Goal: Information Seeking & Learning: Learn about a topic

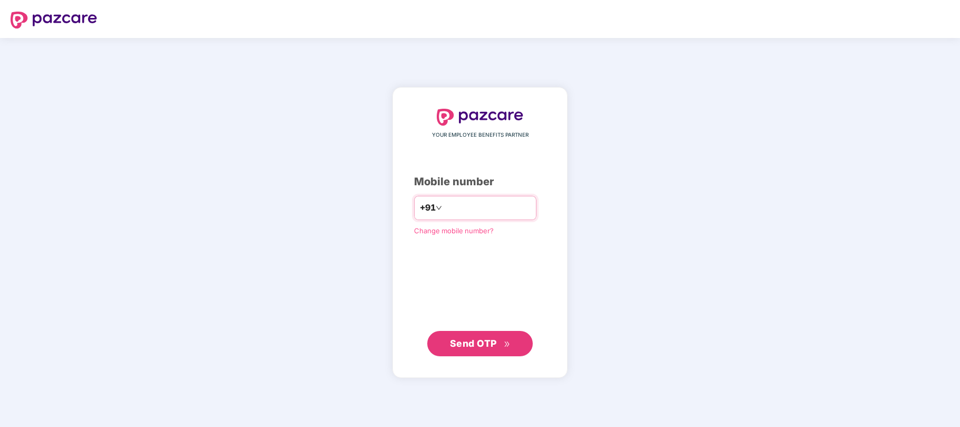
type input "**********"
click at [465, 336] on span "Send OTP" at bounding box center [480, 343] width 61 height 15
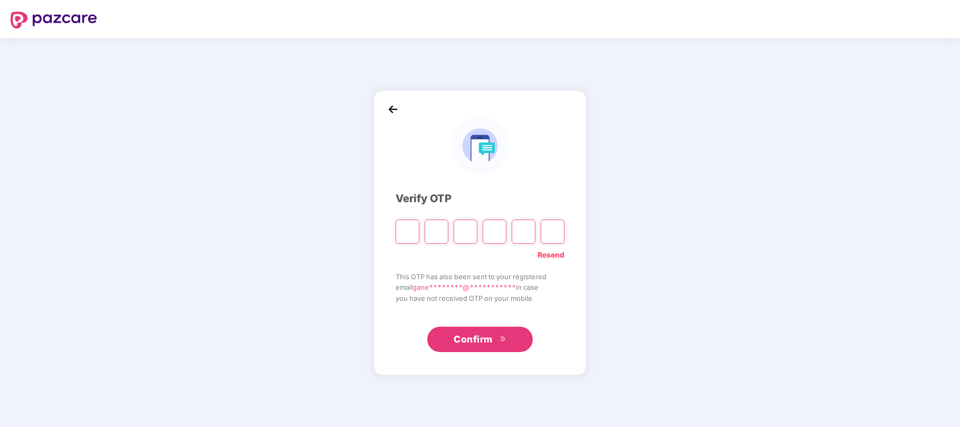
type input "*"
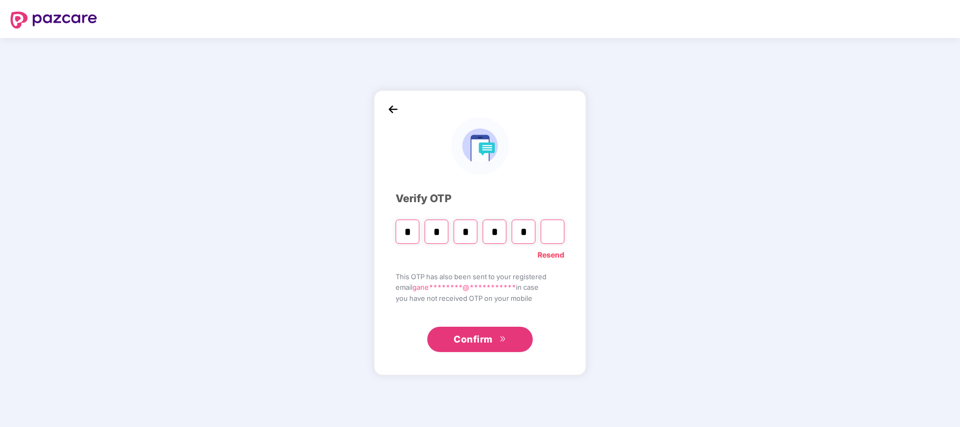
type input "*"
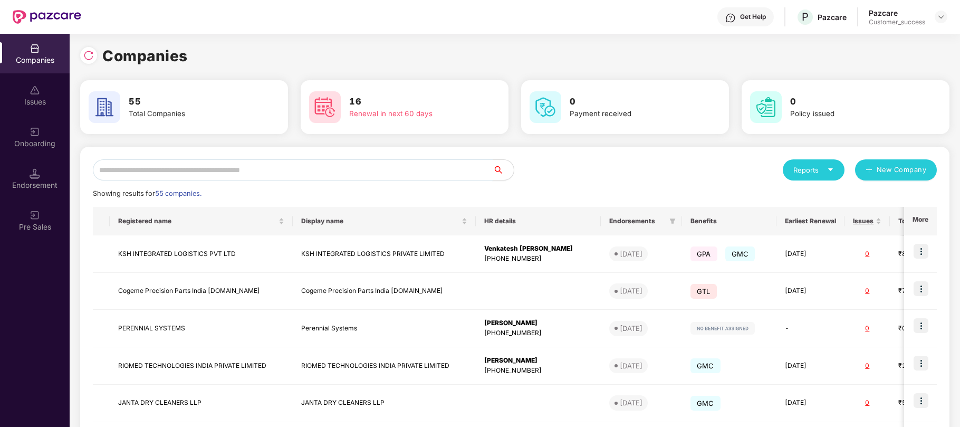
click at [210, 169] on input "text" at bounding box center [293, 169] width 400 height 21
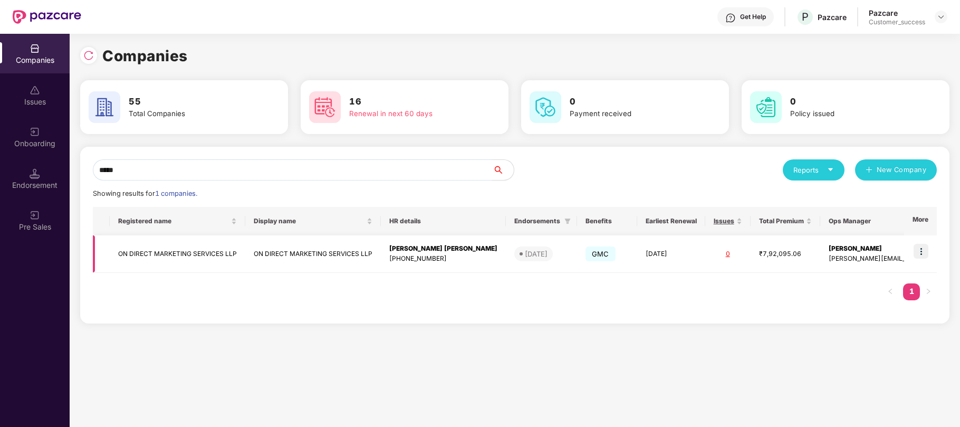
type input "*****"
click at [637, 260] on td "10 Oct 2025" at bounding box center [671, 253] width 68 height 37
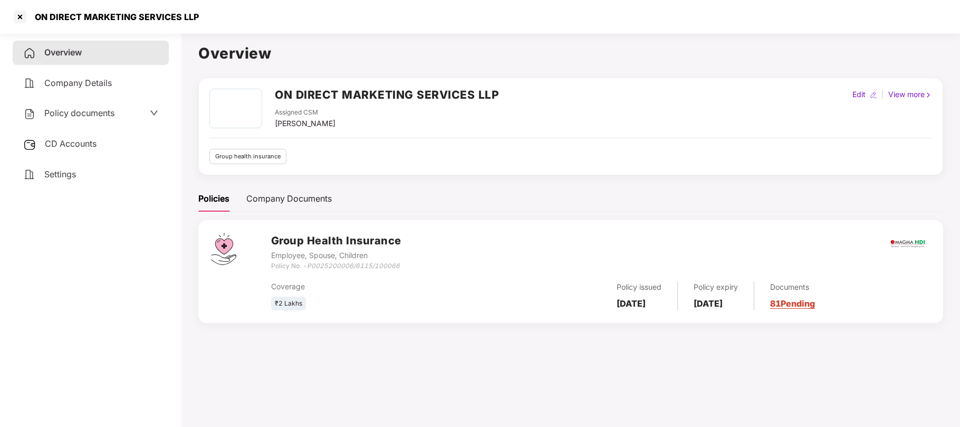
click at [84, 114] on span "Policy documents" at bounding box center [79, 113] width 70 height 11
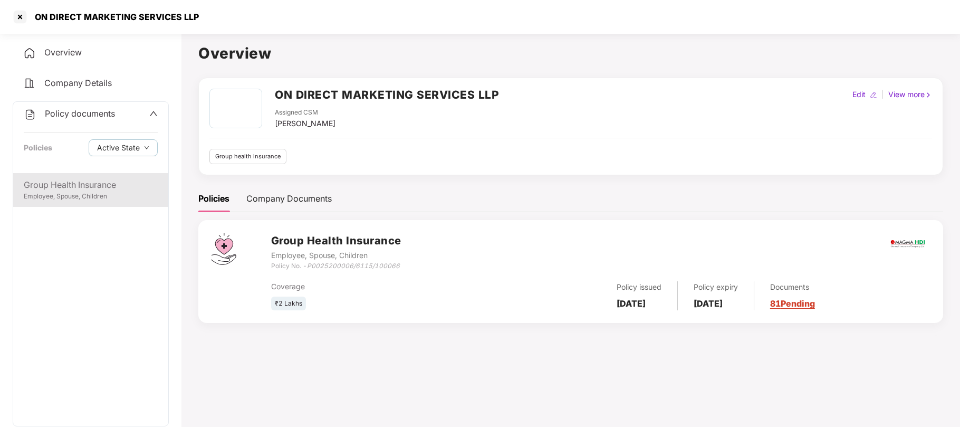
click at [63, 198] on div "Employee, Spouse, Children" at bounding box center [91, 196] width 134 height 10
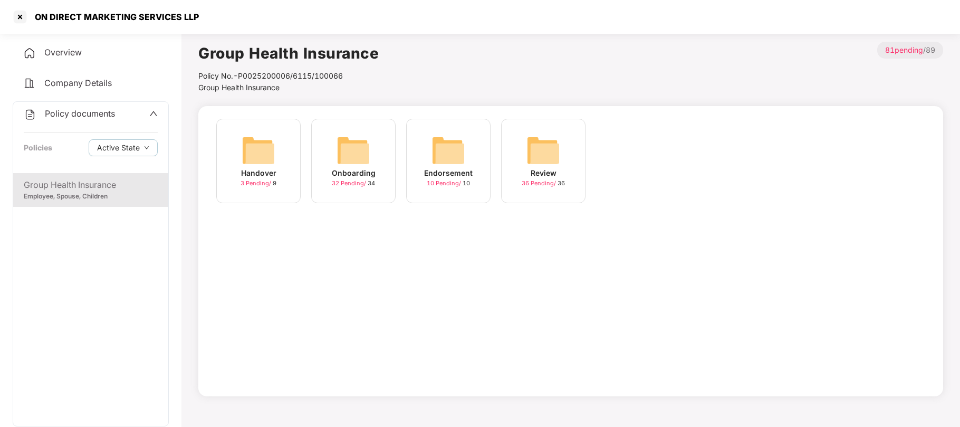
click at [373, 163] on div "Onboarding 32 Pending / 34" at bounding box center [353, 161] width 84 height 84
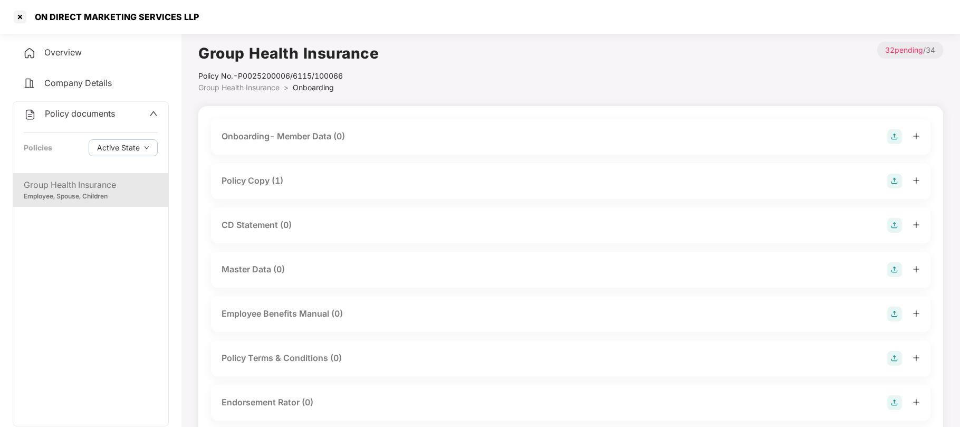
click at [254, 184] on div "Policy Copy (1)" at bounding box center [253, 180] width 62 height 13
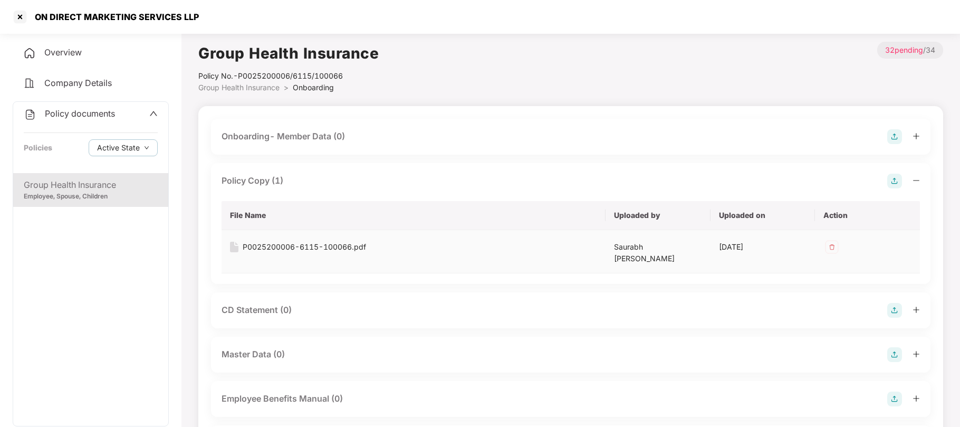
click at [284, 249] on div "P0025200006-6115-100066.pdf" at bounding box center [304, 247] width 123 height 12
click at [20, 14] on div at bounding box center [20, 16] width 17 height 17
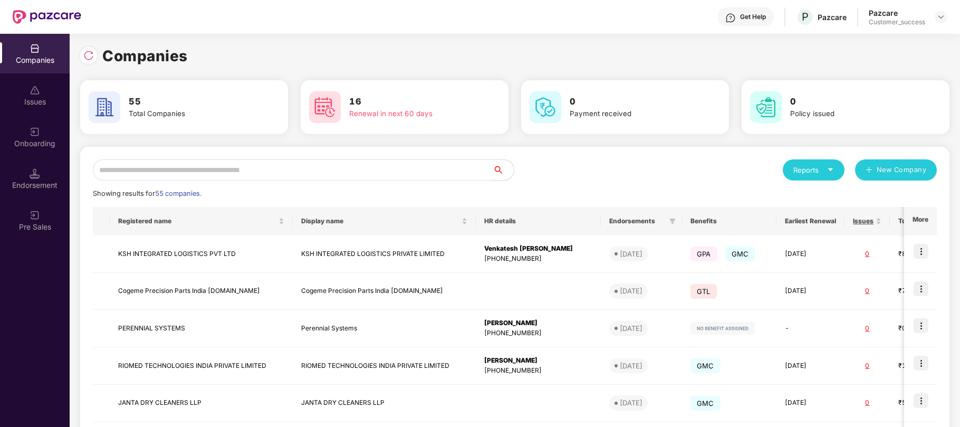
click at [416, 178] on input "text" at bounding box center [293, 169] width 400 height 21
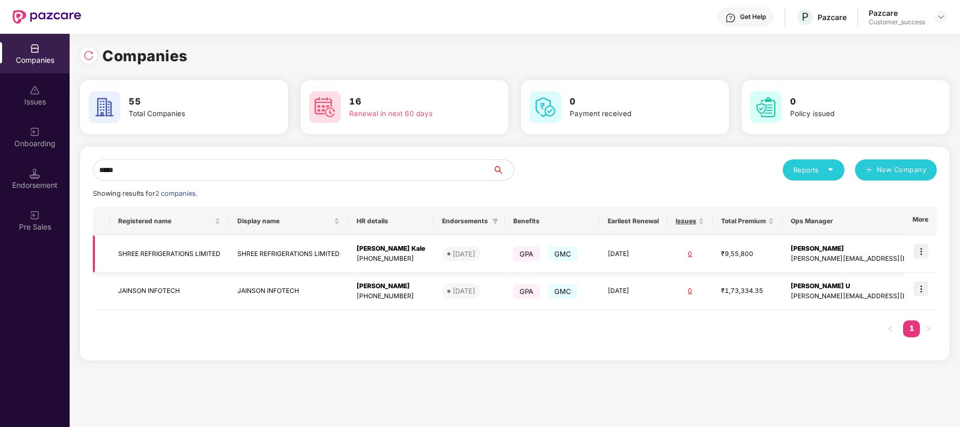
type input "*****"
click at [918, 250] on img at bounding box center [921, 251] width 15 height 15
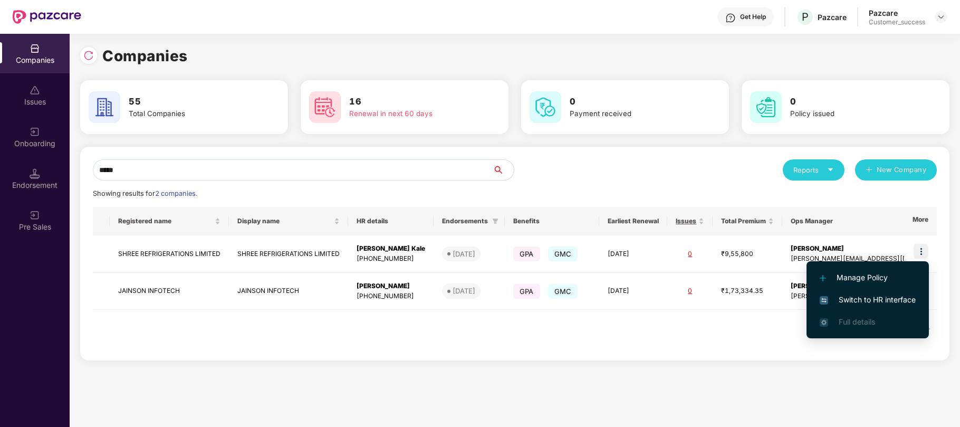
click at [840, 304] on span "Switch to HR interface" at bounding box center [868, 300] width 96 height 12
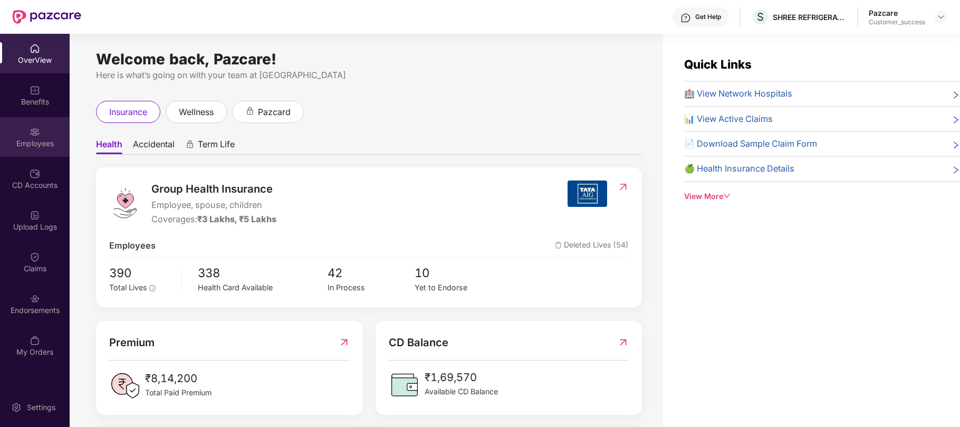
click at [30, 131] on img at bounding box center [35, 132] width 11 height 11
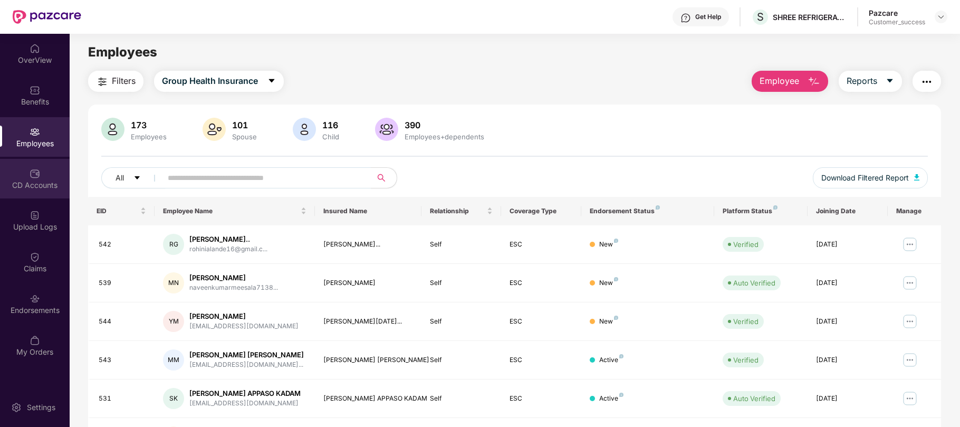
click at [28, 193] on div "CD Accounts" at bounding box center [35, 179] width 70 height 40
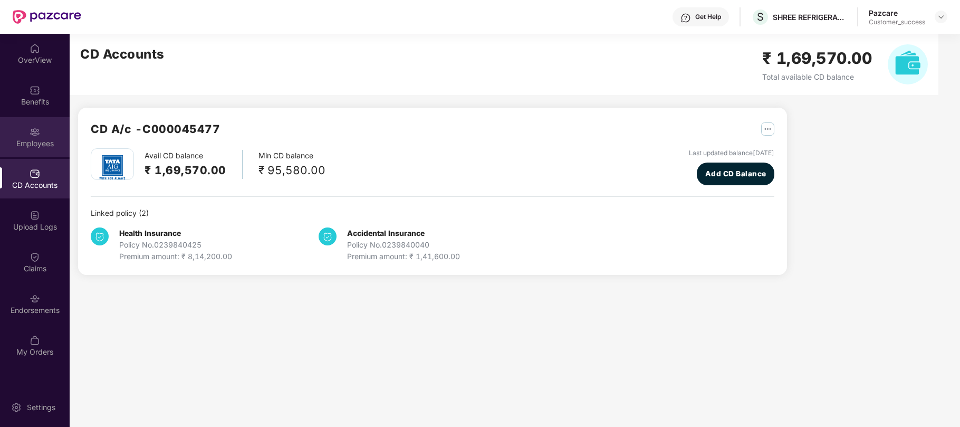
click at [28, 139] on div "Employees" at bounding box center [35, 143] width 70 height 11
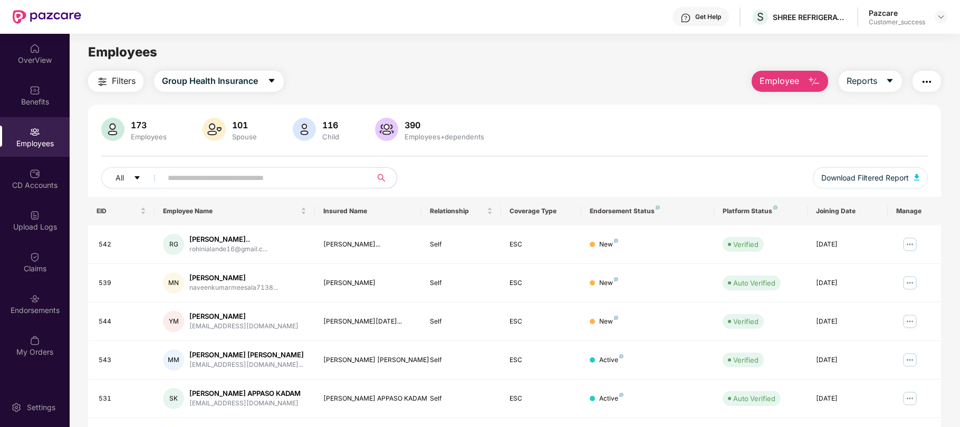
click at [768, 80] on span "Employee" at bounding box center [780, 80] width 40 height 13
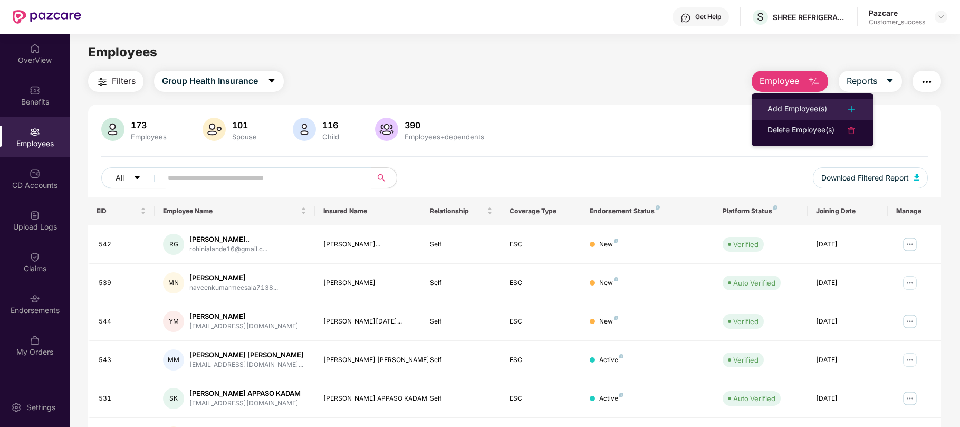
click at [808, 113] on div "Add Employee(s)" at bounding box center [798, 109] width 60 height 13
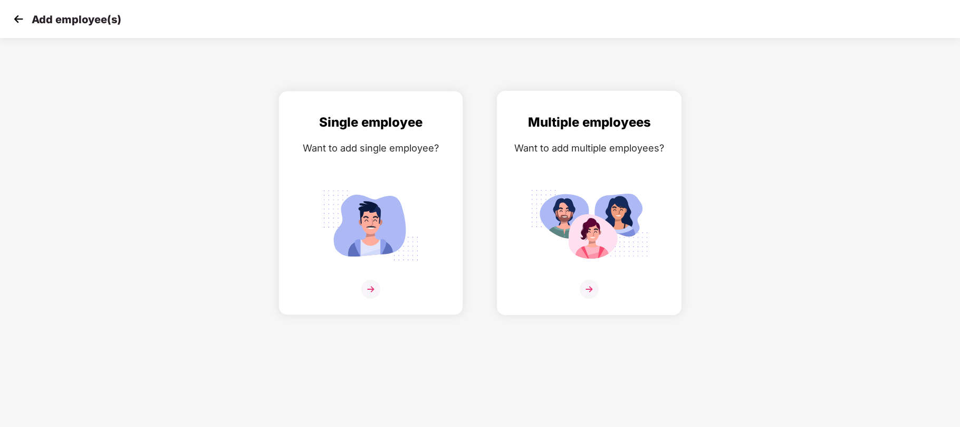
click at [568, 215] on img at bounding box center [589, 225] width 118 height 82
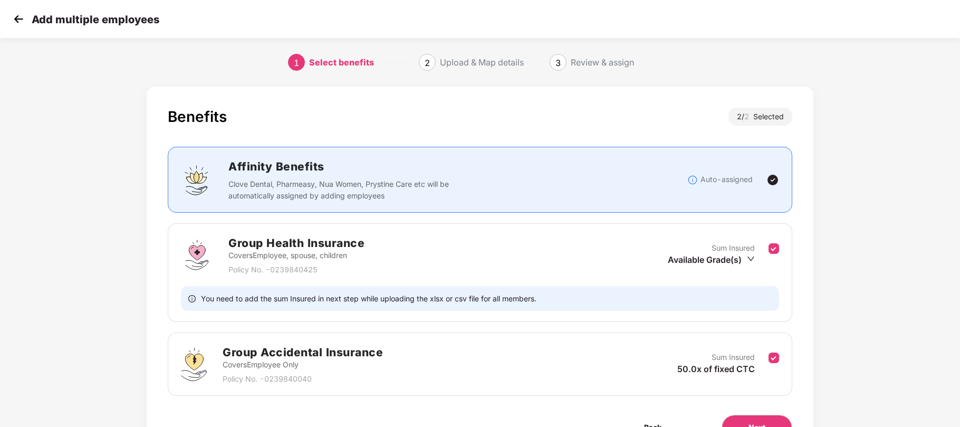
scroll to position [62, 0]
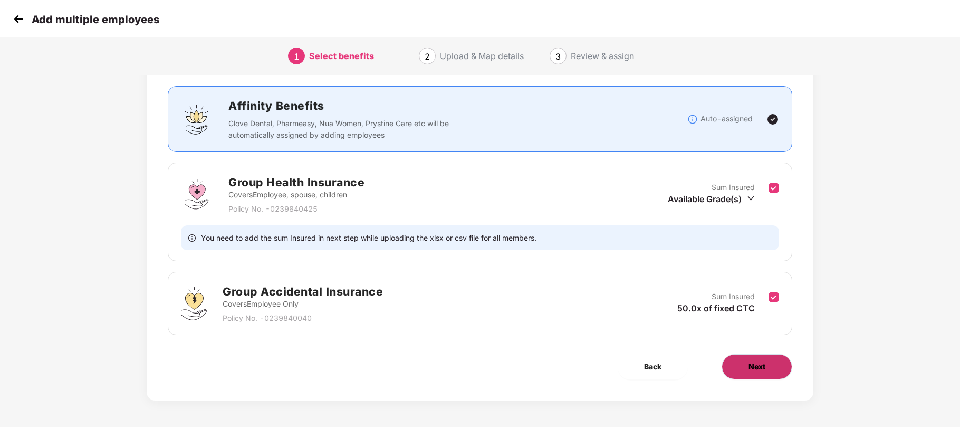
drag, startPoint x: 765, startPoint y: 350, endPoint x: 754, endPoint y: 366, distance: 19.0
click at [754, 366] on div "Benefits 2 / 2 Selected Affinity Benefits Clove Dental, Pharmeasy, Nua Women, P…" at bounding box center [480, 213] width 667 height 375
click at [754, 366] on span "Next" at bounding box center [757, 367] width 17 height 12
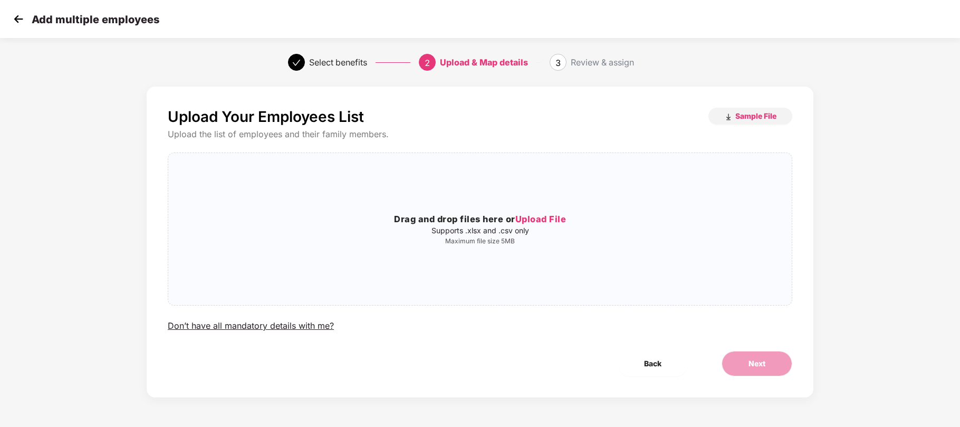
scroll to position [0, 0]
click at [547, 213] on h3 "Drag and drop files here or Upload File" at bounding box center [480, 220] width 624 height 14
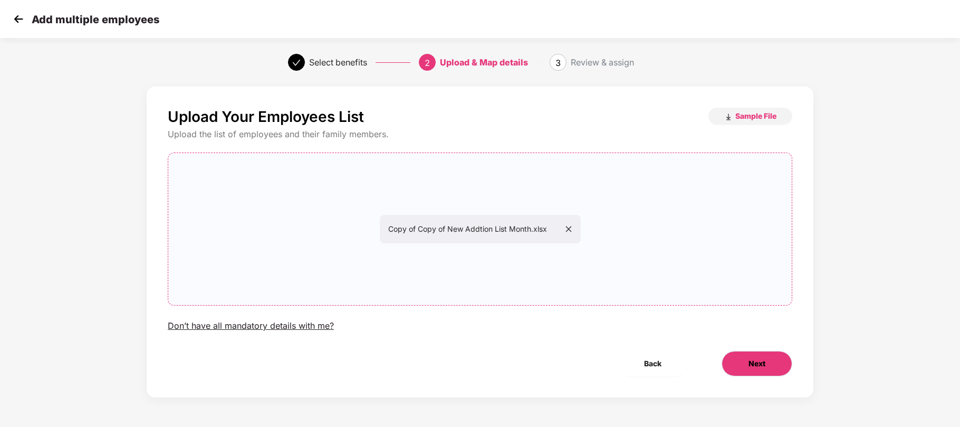
click at [743, 362] on button "Next" at bounding box center [757, 363] width 71 height 25
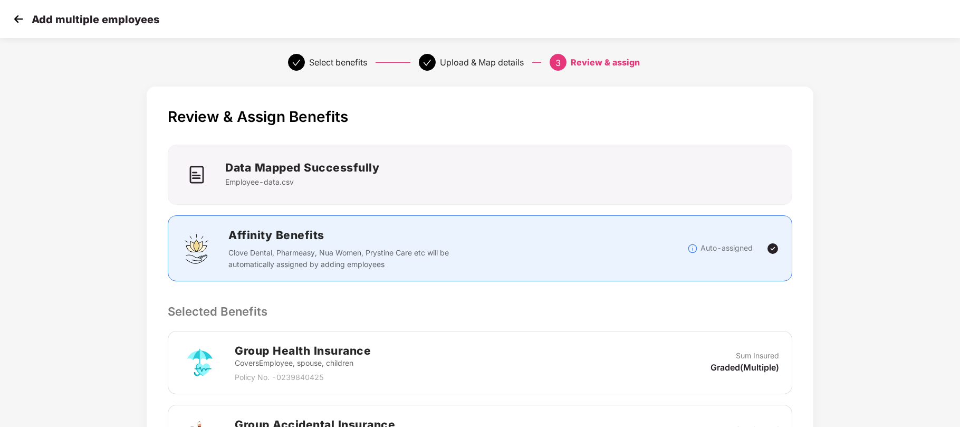
scroll to position [237, 0]
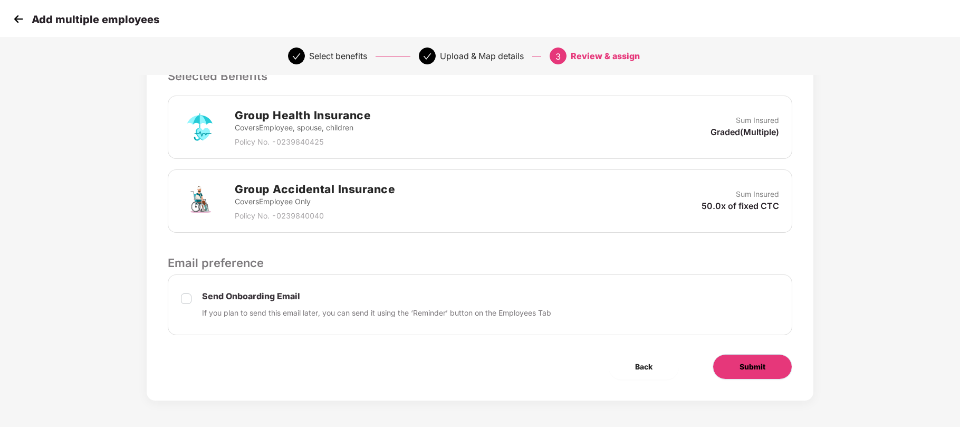
click at [771, 363] on button "Submit" at bounding box center [753, 366] width 80 height 25
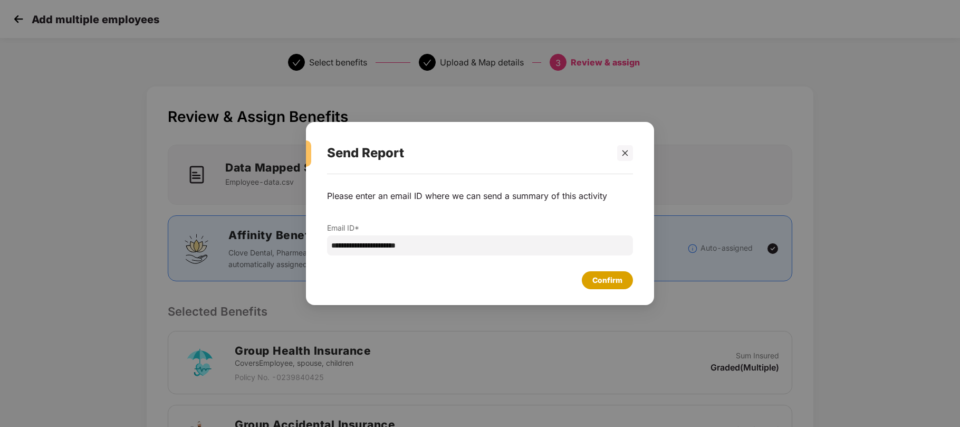
click at [607, 276] on div "Confirm" at bounding box center [607, 280] width 30 height 12
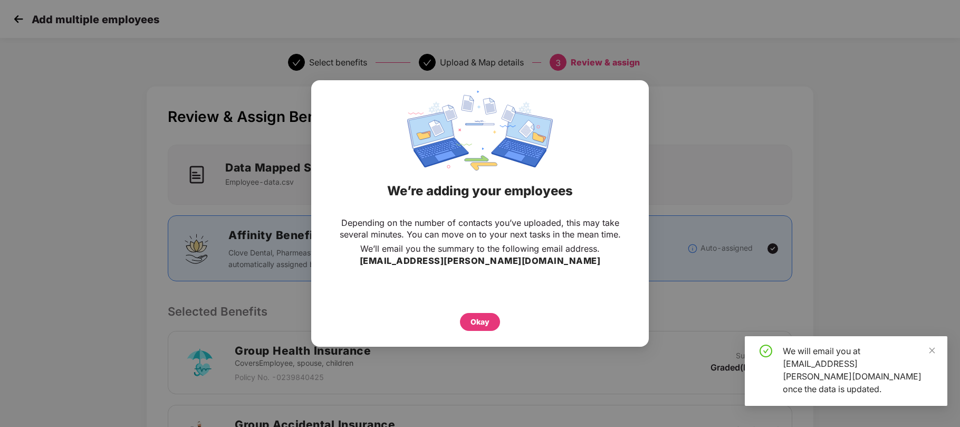
click at [482, 331] on div "Depending on the number of contacts you’ve uploaded, this may take several minu…" at bounding box center [480, 274] width 338 height 124
click at [478, 323] on div "Okay" at bounding box center [480, 322] width 19 height 12
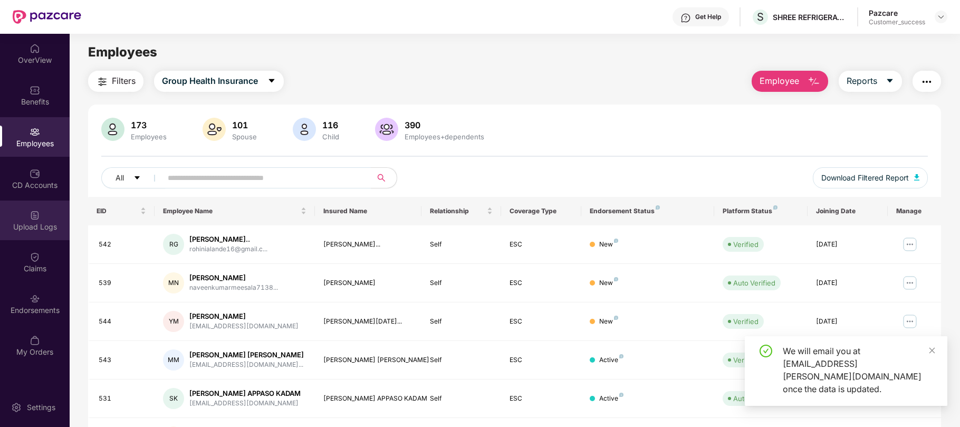
click at [41, 228] on div "Upload Logs" at bounding box center [35, 227] width 70 height 11
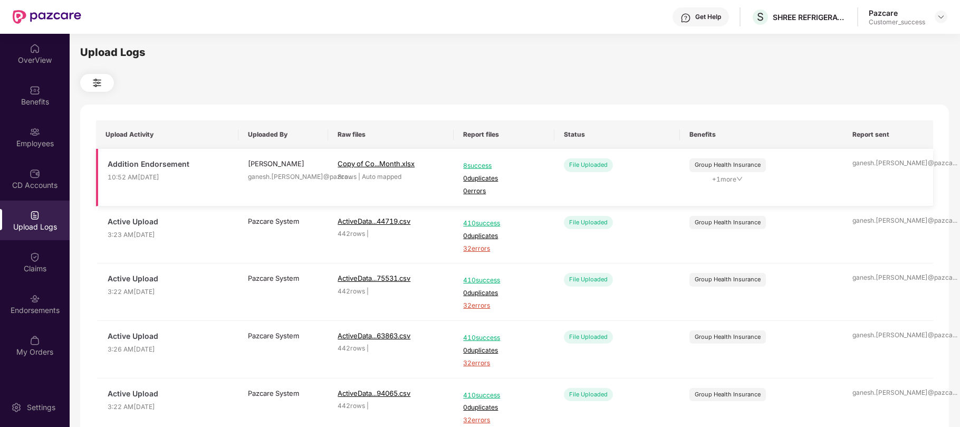
click at [433, 149] on td "Copy of Co...Month.xlsx 8 rows | Auto mapped" at bounding box center [391, 178] width 126 height 58
click at [939, 20] on img at bounding box center [941, 17] width 8 height 8
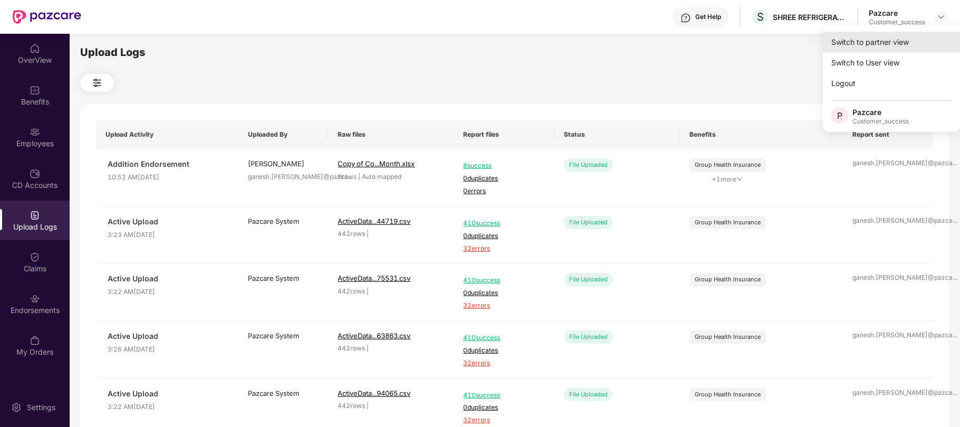
click at [867, 46] on div "Switch to partner view" at bounding box center [891, 42] width 137 height 21
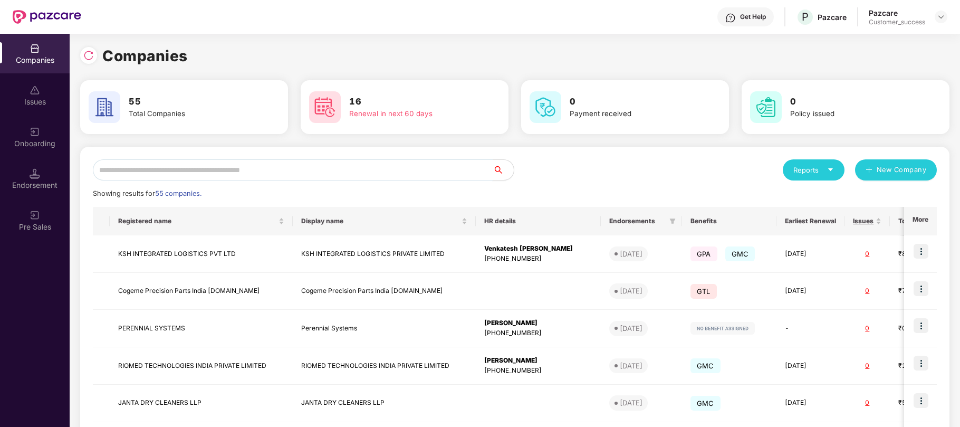
click at [332, 167] on input "text" at bounding box center [293, 169] width 400 height 21
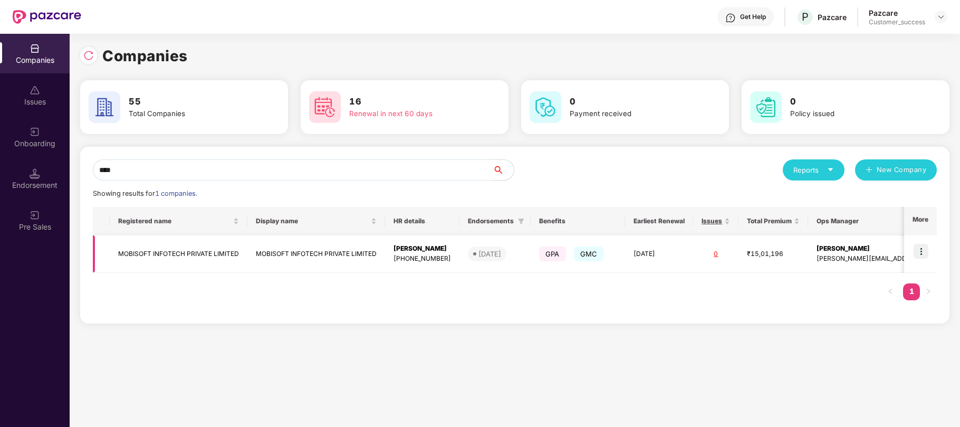
type input "****"
click at [414, 261] on div "+919561099722" at bounding box center [423, 259] width 58 height 10
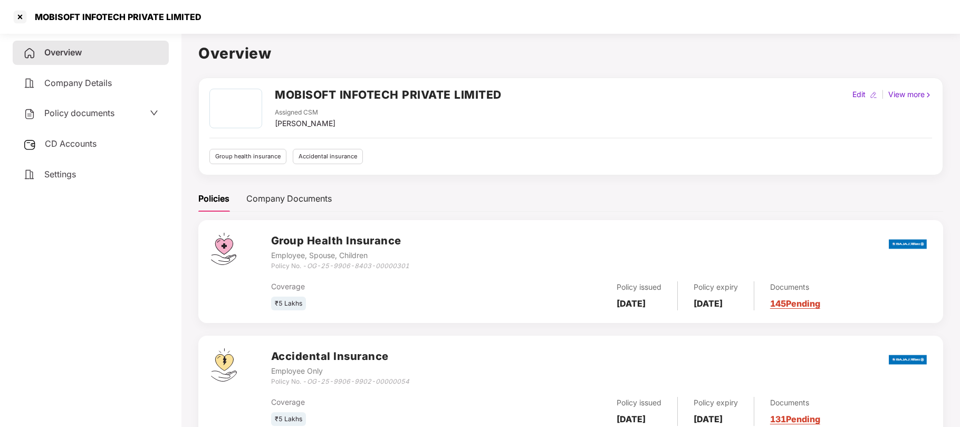
click at [85, 114] on span "Policy documents" at bounding box center [79, 113] width 70 height 11
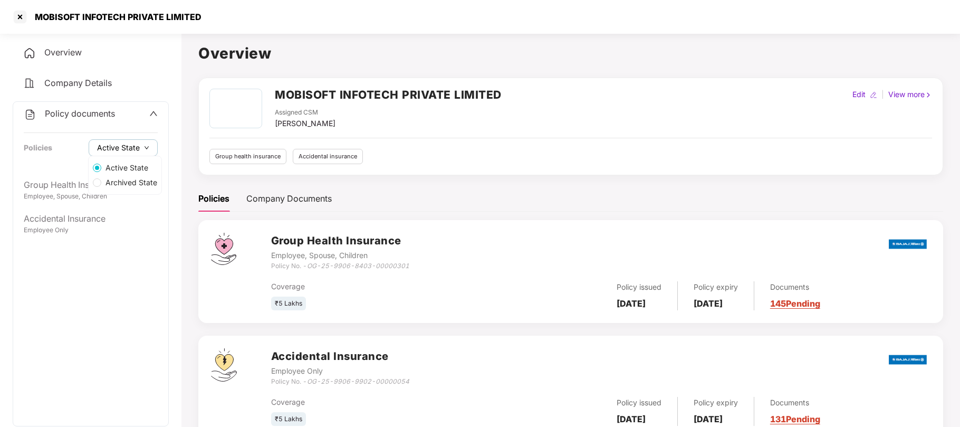
click at [129, 152] on span "Active State" at bounding box center [118, 148] width 43 height 12
click at [142, 182] on span "Archived State" at bounding box center [131, 183] width 60 height 12
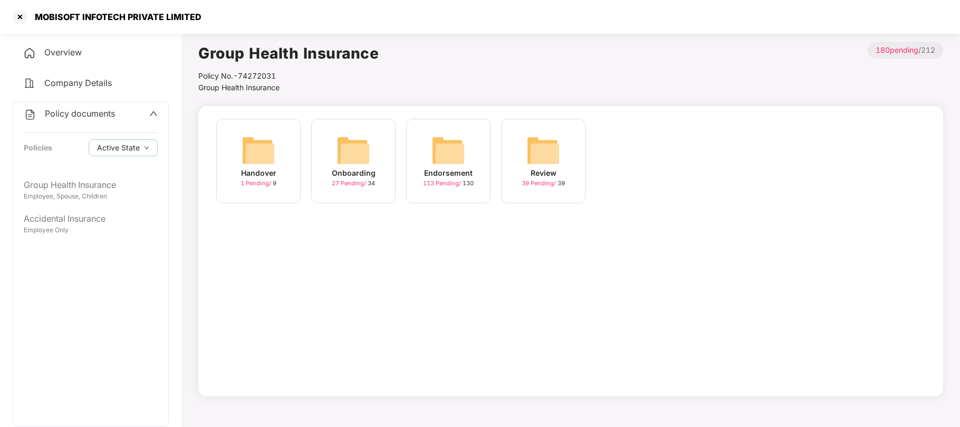
click at [237, 250] on div "Handover 1 Pending / 9 Onboarding 27 Pending / 34 Endorsement 113 Pending / 130…" at bounding box center [570, 251] width 745 height 290
click at [445, 158] on img at bounding box center [449, 150] width 34 height 34
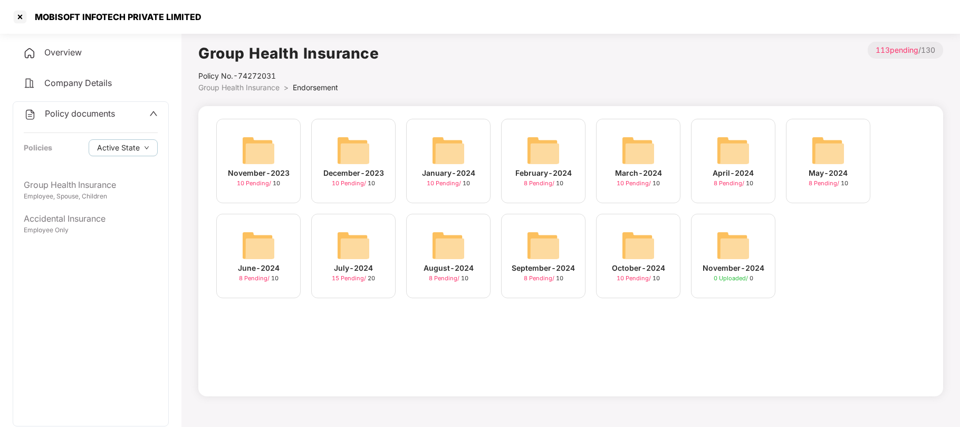
click at [543, 258] on img at bounding box center [543, 245] width 34 height 34
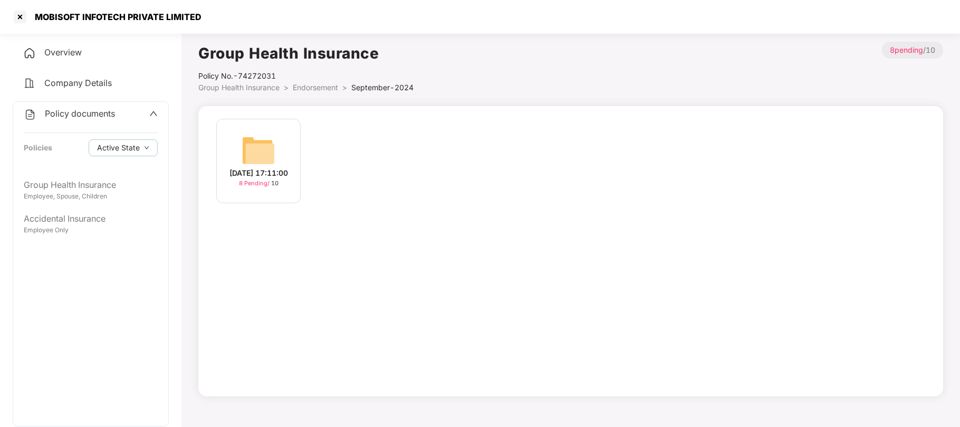
click at [266, 154] on img at bounding box center [259, 150] width 34 height 34
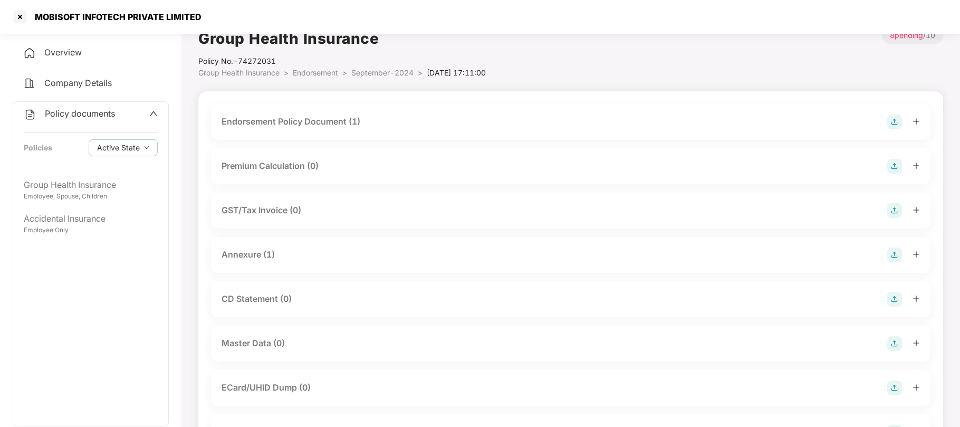
scroll to position [15, 0]
click at [319, 122] on div "Endorsement Policy Document (1)" at bounding box center [291, 120] width 139 height 13
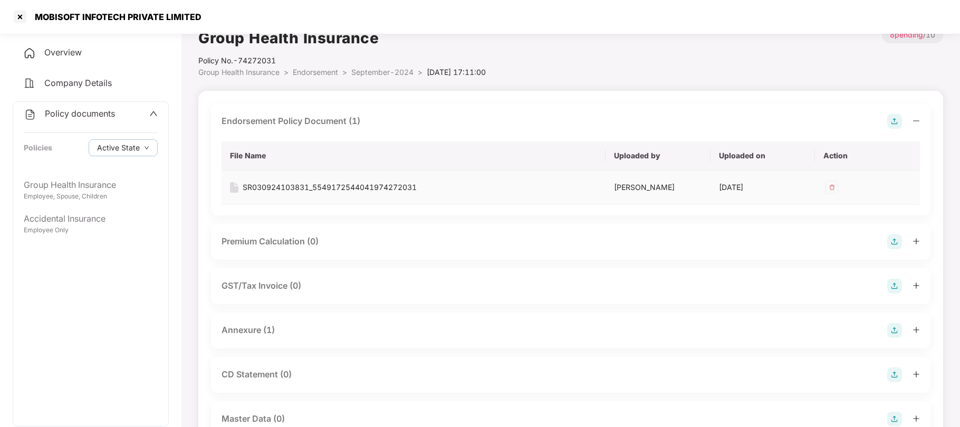
click at [267, 188] on div "SR030924103831_5549172544041974272031" at bounding box center [330, 187] width 174 height 12
click at [395, 71] on span "September-2024" at bounding box center [382, 72] width 62 height 9
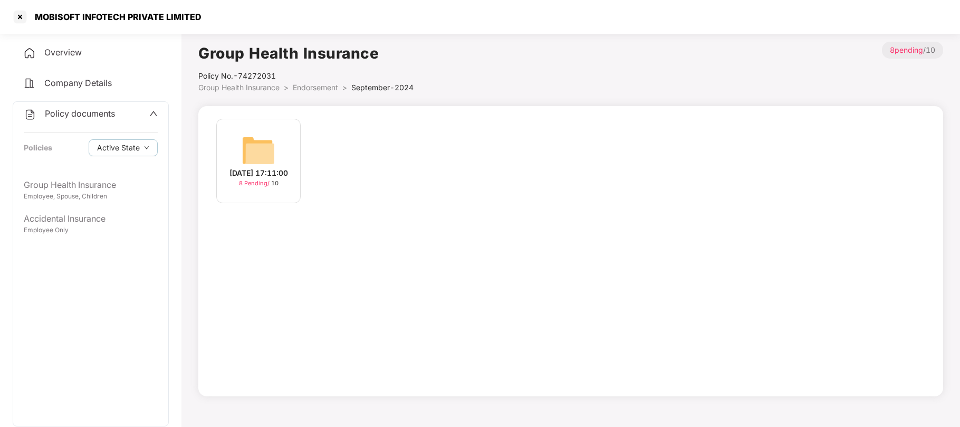
click at [319, 87] on span "Endorsement" at bounding box center [315, 87] width 45 height 9
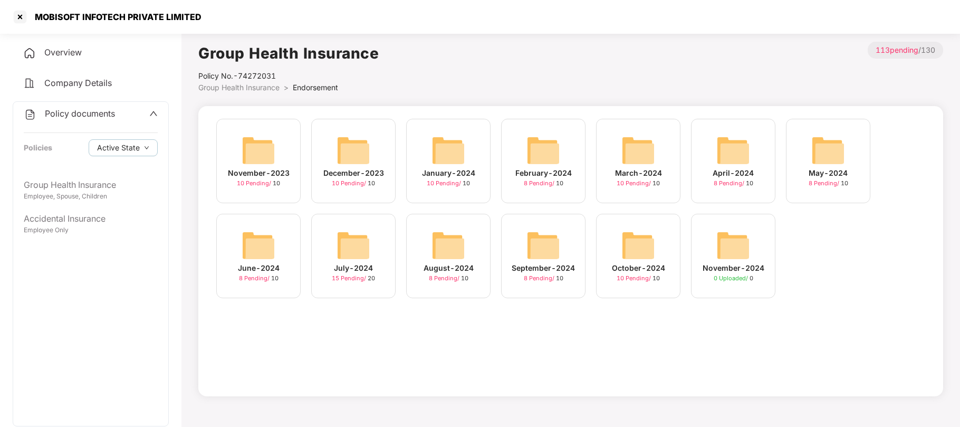
click at [717, 275] on span "0 Uploaded /" at bounding box center [732, 277] width 36 height 7
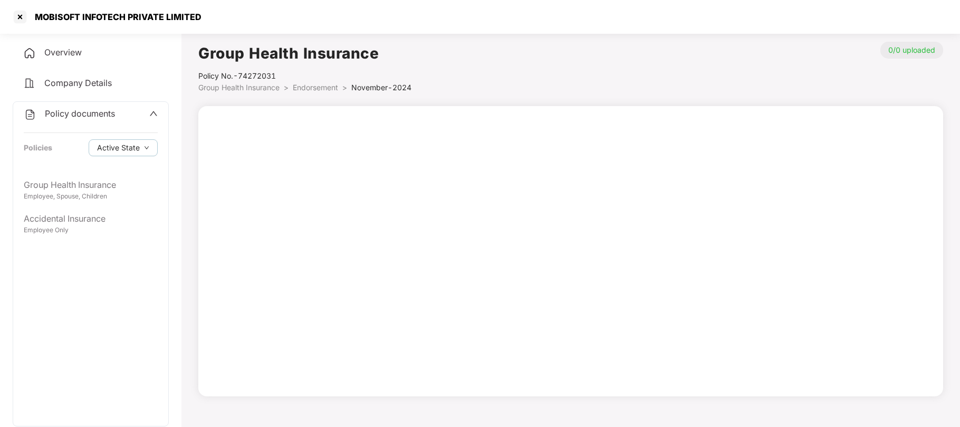
click at [318, 89] on span "Endorsement" at bounding box center [315, 87] width 45 height 9
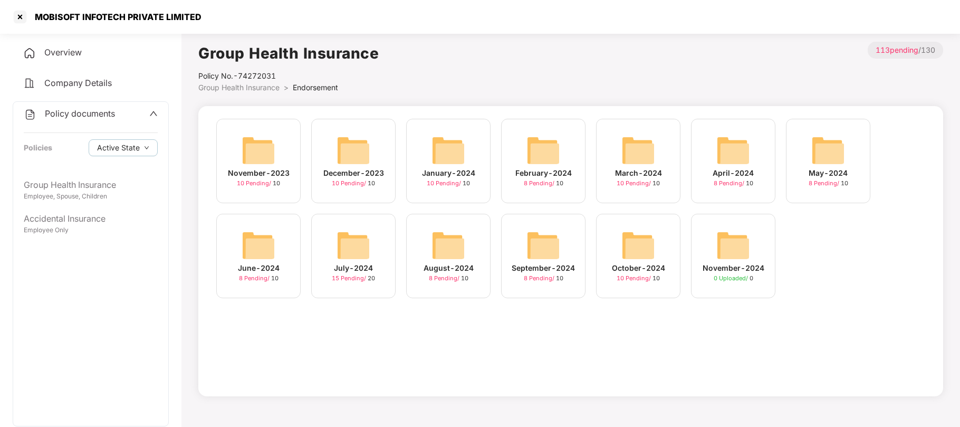
click at [631, 235] on img at bounding box center [638, 245] width 34 height 34
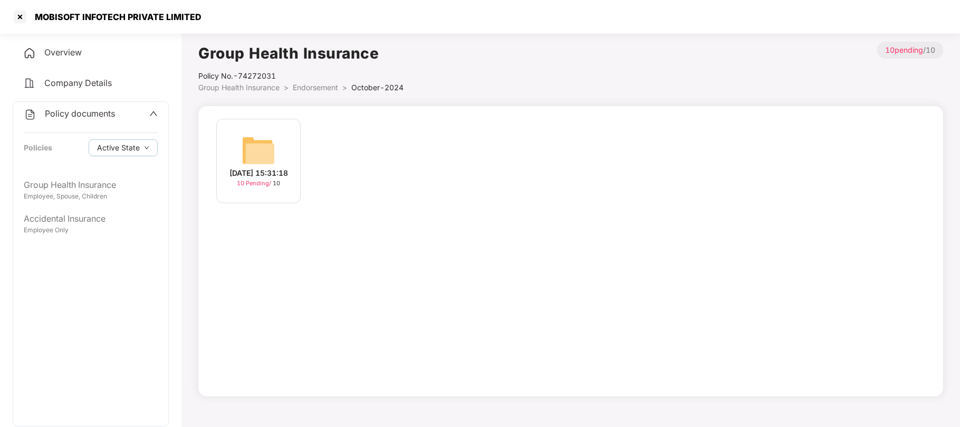
click at [258, 171] on div "04-Oct-2024 15:31:18" at bounding box center [258, 173] width 59 height 12
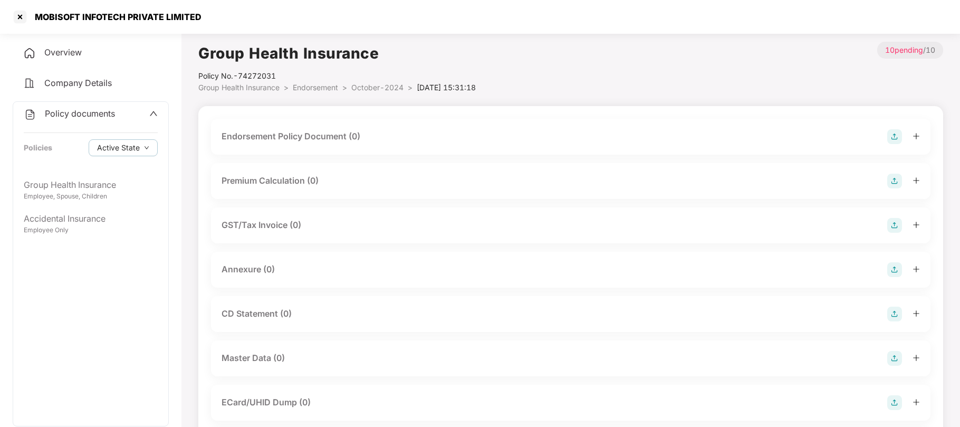
click at [328, 83] on span "Endorsement" at bounding box center [315, 87] width 45 height 9
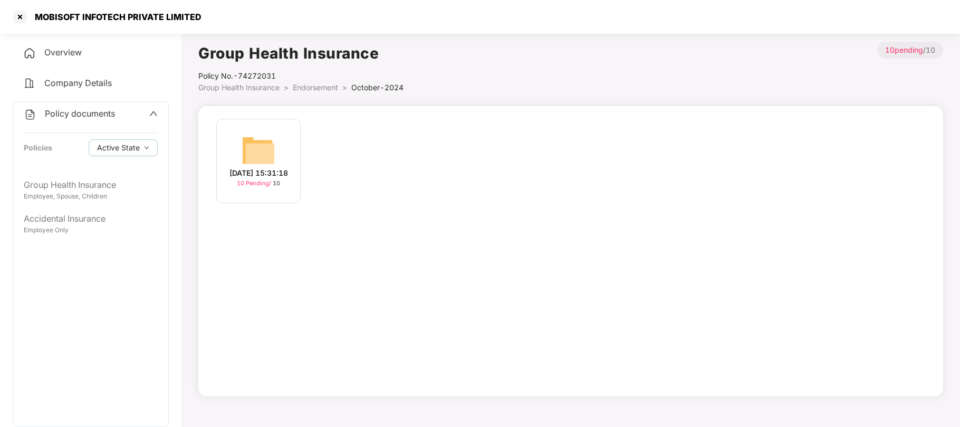
click at [309, 88] on span "Endorsement" at bounding box center [315, 87] width 45 height 9
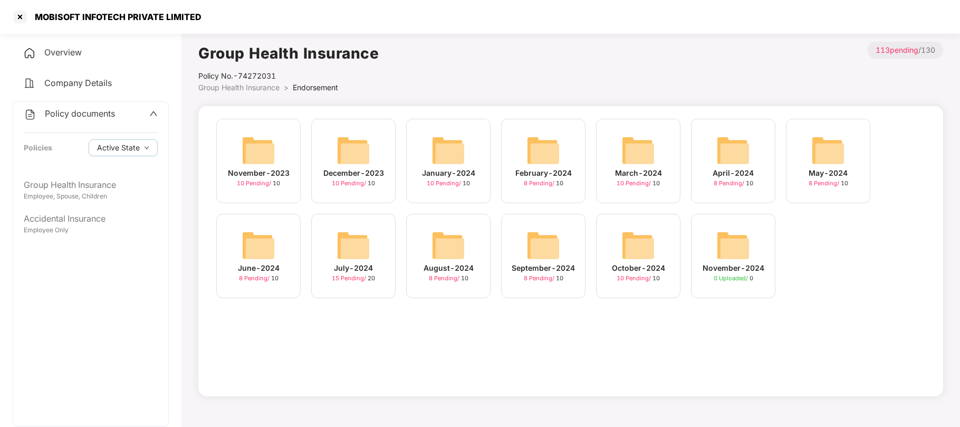
click at [458, 262] on img at bounding box center [449, 245] width 34 height 34
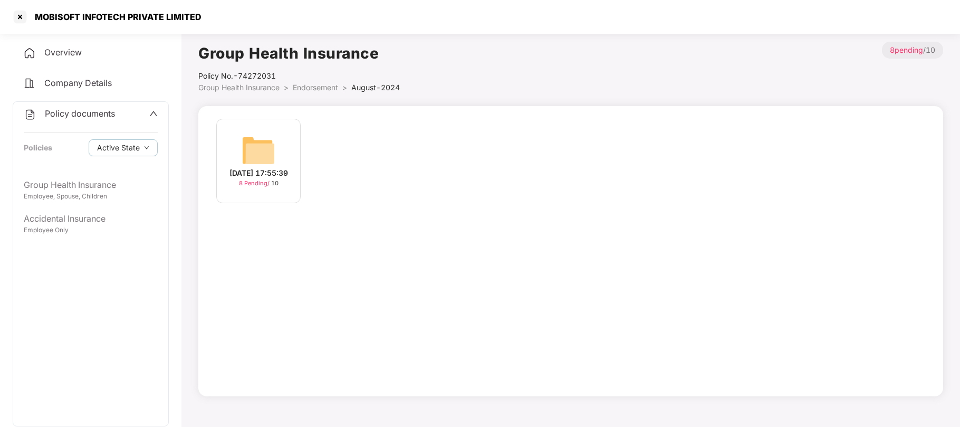
click at [268, 156] on img at bounding box center [259, 150] width 34 height 34
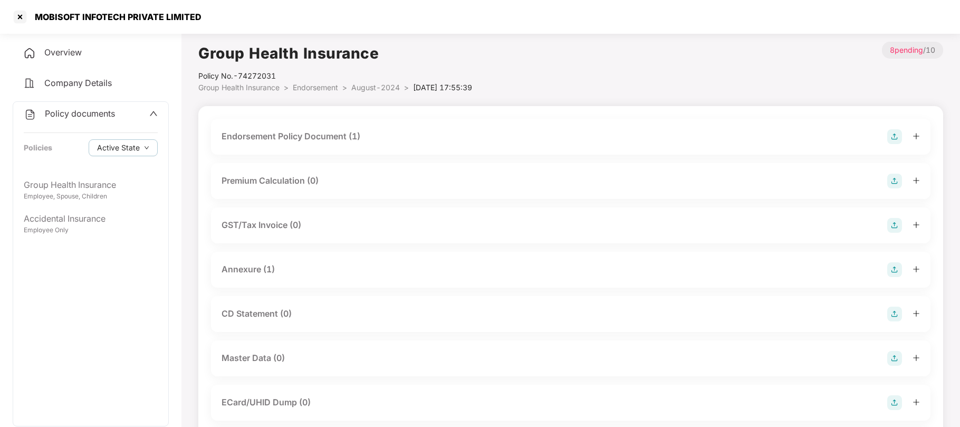
click at [308, 140] on div "Endorsement Policy Document (1)" at bounding box center [291, 136] width 139 height 13
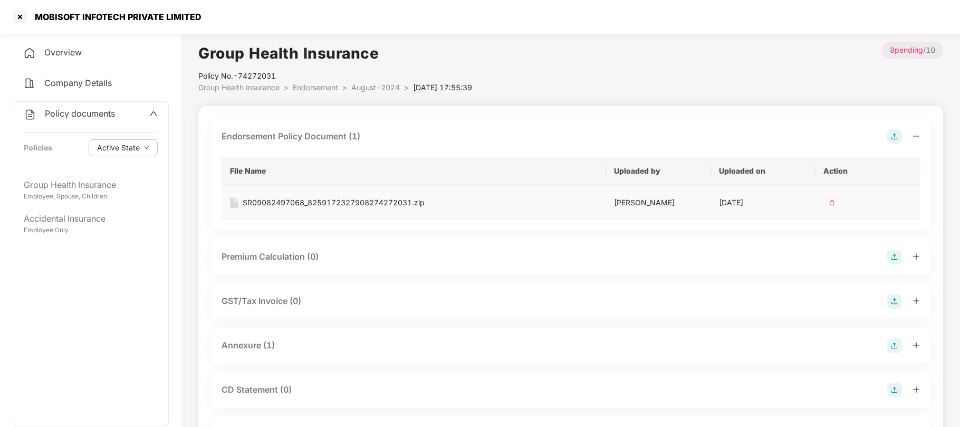
click at [281, 203] on div "SR09082497068_8259172327908274272031.zip" at bounding box center [334, 203] width 182 height 12
click at [307, 85] on span "Endorsement" at bounding box center [315, 87] width 45 height 9
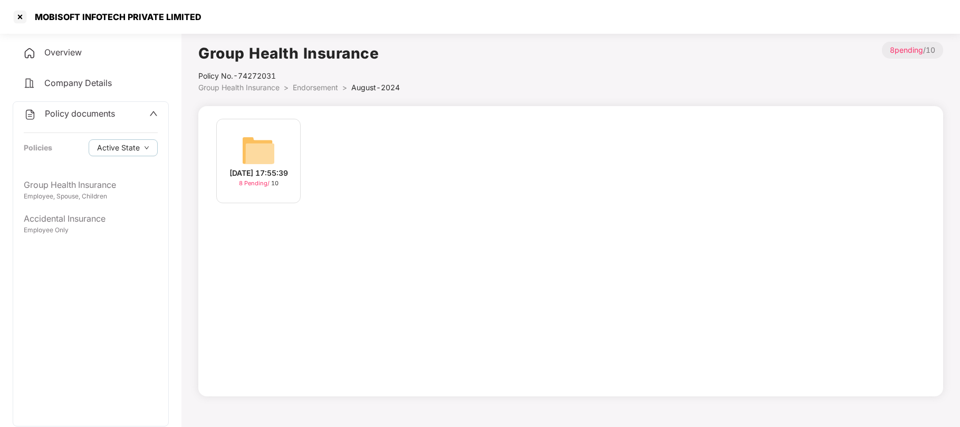
click at [275, 87] on span "Group Health Insurance" at bounding box center [238, 87] width 81 height 9
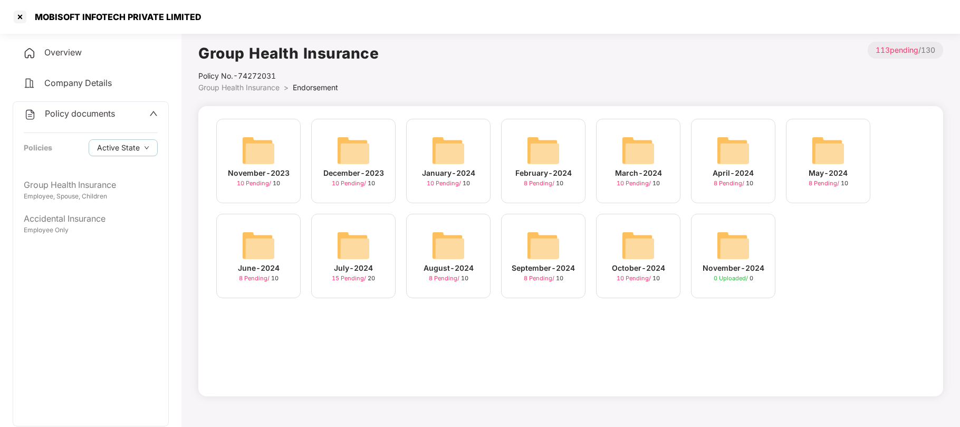
click at [352, 272] on div "July-2024" at bounding box center [353, 268] width 39 height 12
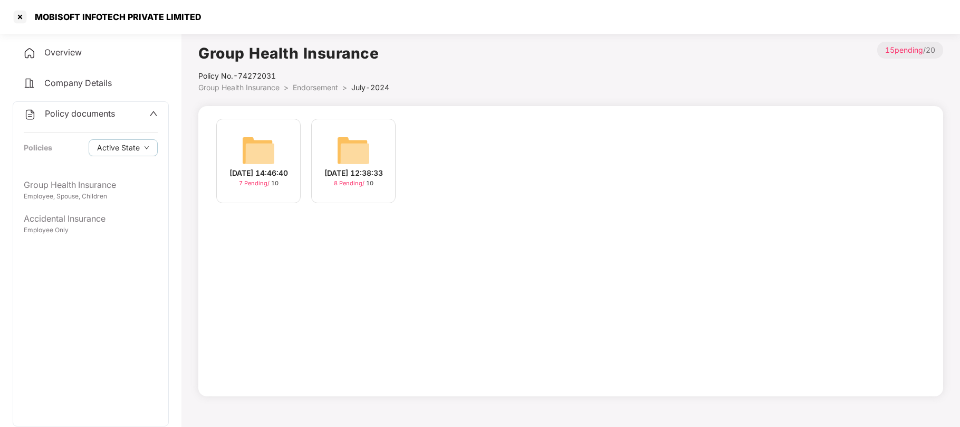
click at [348, 184] on div "8 Pending / 10" at bounding box center [354, 183] width 40 height 9
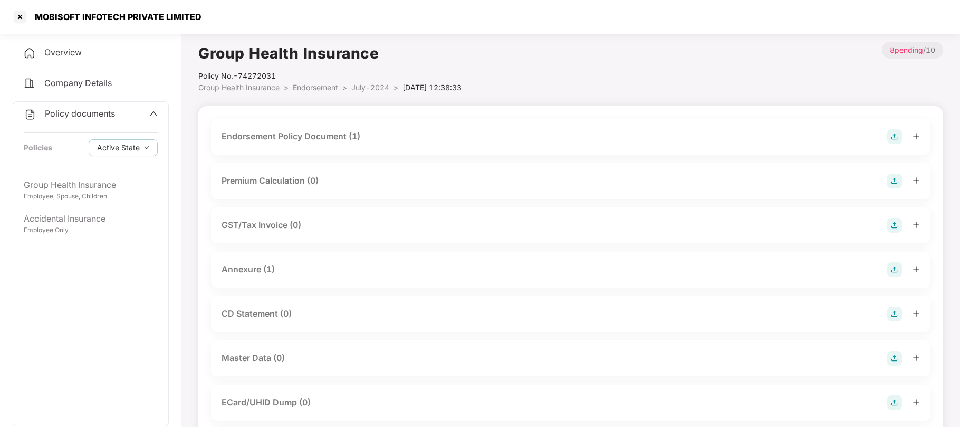
click at [319, 136] on div "Endorsement Policy Document (1)" at bounding box center [291, 136] width 139 height 13
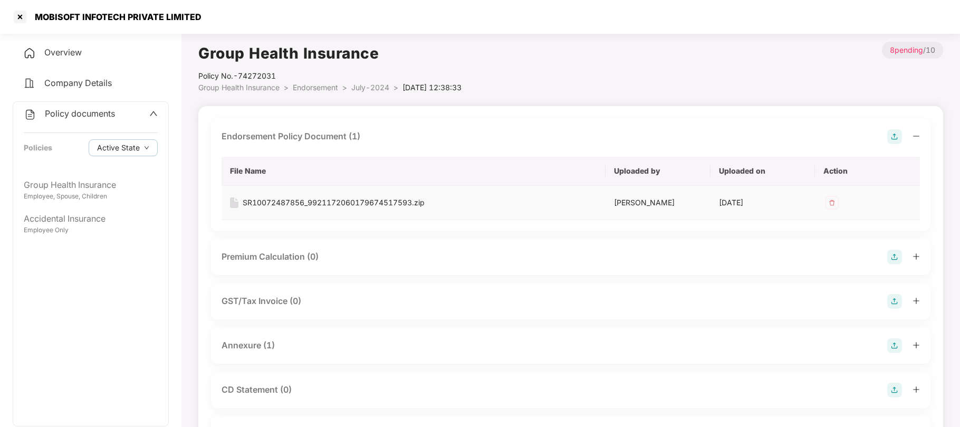
click at [275, 203] on div "SR10072487856_9921172060179674517593.zip" at bounding box center [334, 203] width 182 height 12
click at [359, 83] on span "July-2024" at bounding box center [370, 87] width 38 height 9
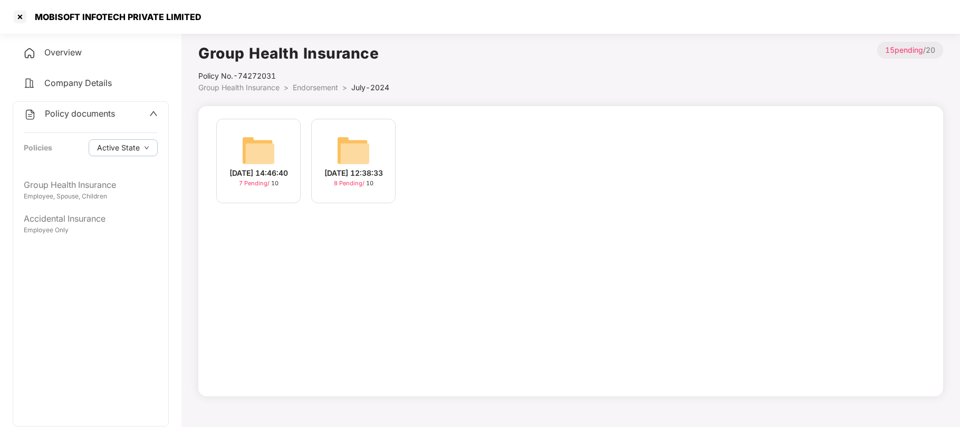
click at [252, 179] on div "16-Jul-2024 14:46:40" at bounding box center [258, 173] width 59 height 12
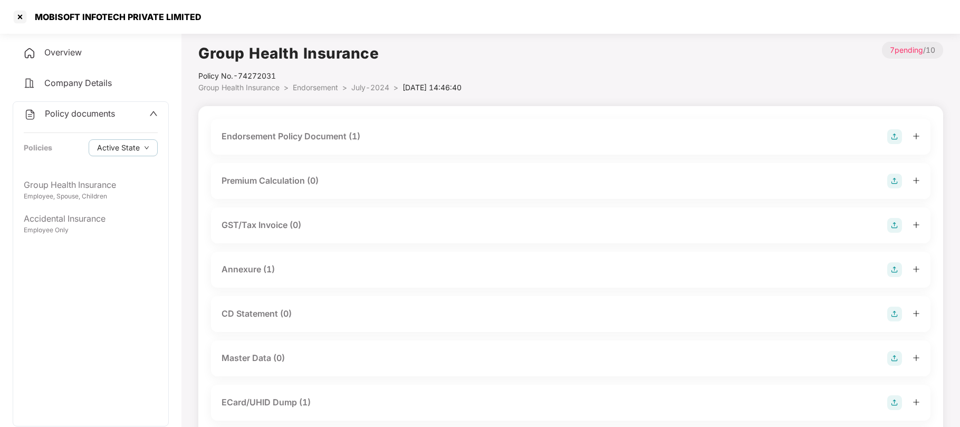
click at [321, 134] on div "Endorsement Policy Document (1)" at bounding box center [291, 136] width 139 height 13
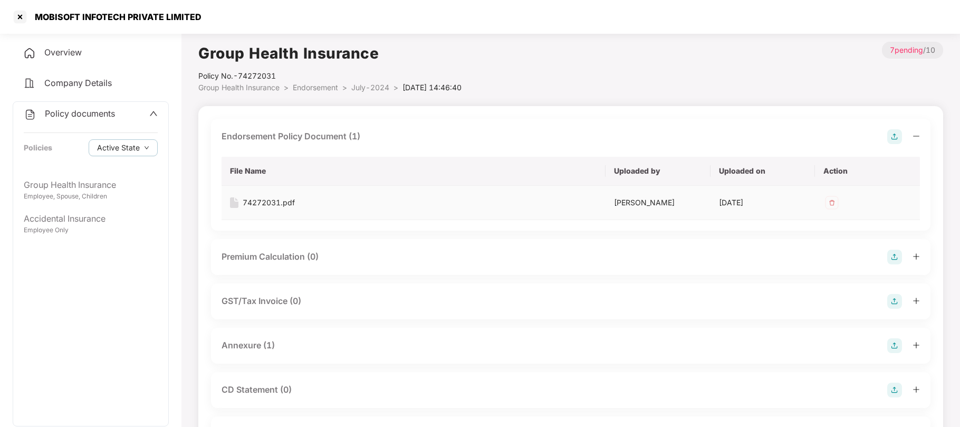
click at [256, 201] on div "74272031.pdf" at bounding box center [269, 203] width 52 height 12
click at [319, 89] on span "Endorsement" at bounding box center [315, 87] width 45 height 9
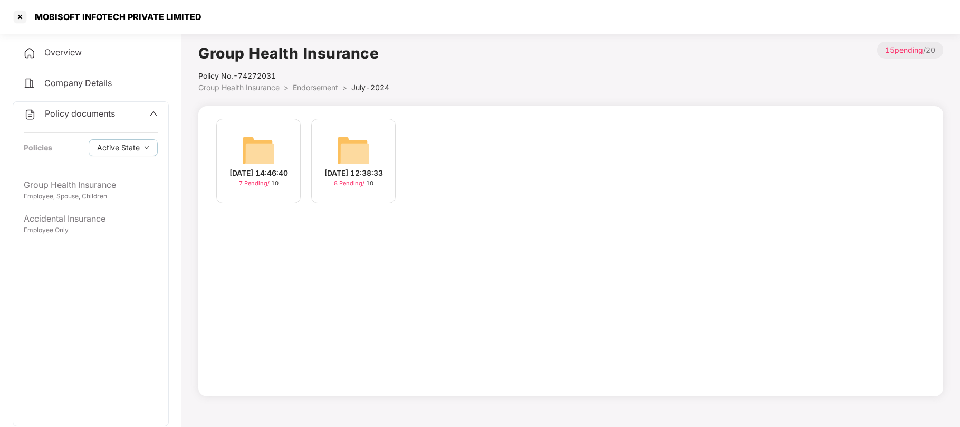
click at [275, 89] on span "Group Health Insurance" at bounding box center [238, 87] width 81 height 9
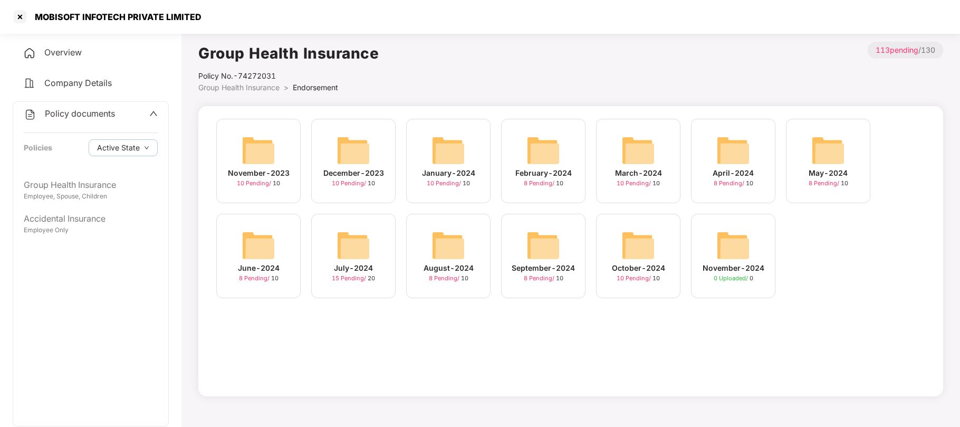
click at [258, 254] on img at bounding box center [259, 245] width 34 height 34
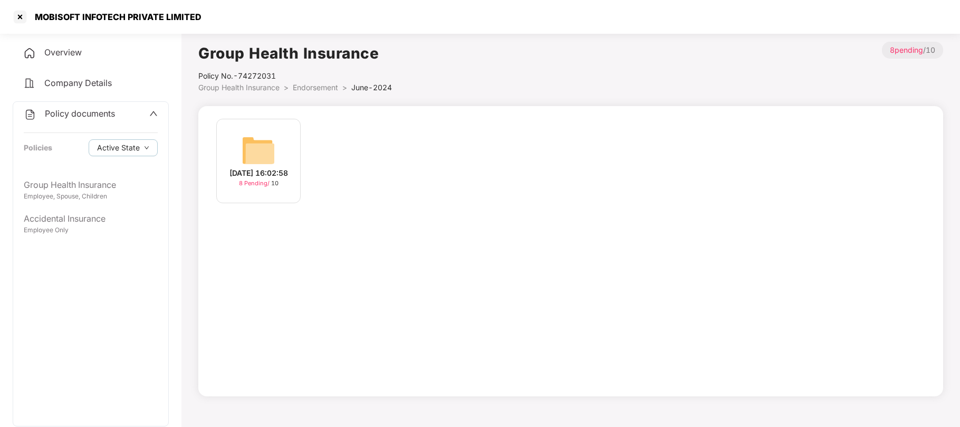
click at [261, 178] on div "07-Jun-2024 16:02:58" at bounding box center [258, 173] width 59 height 12
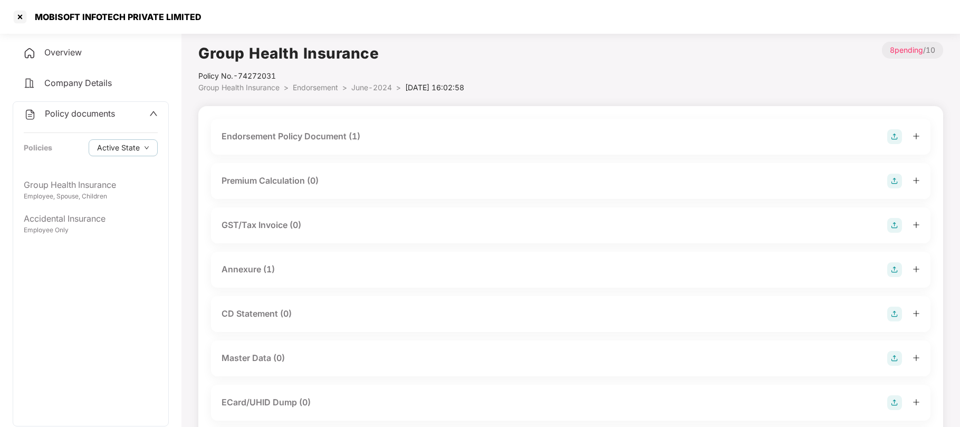
click at [312, 137] on div "Endorsement Policy Document (1)" at bounding box center [291, 136] width 139 height 13
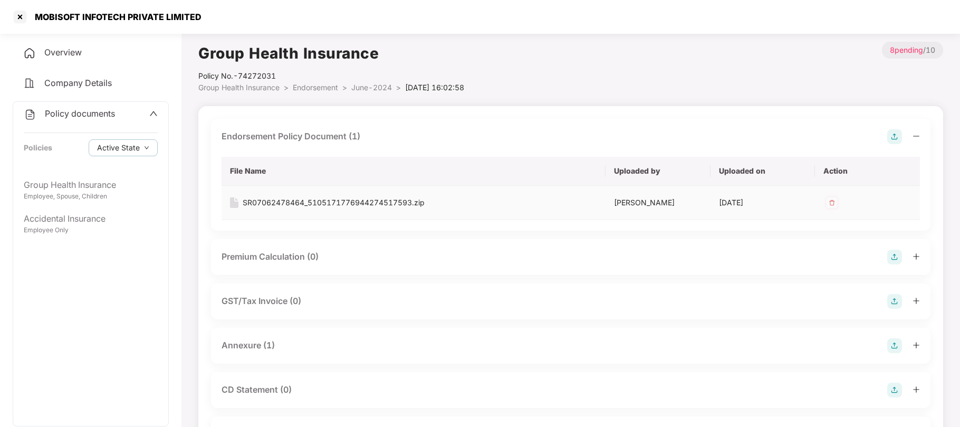
click at [269, 204] on div "SR07062478464_5105171776944274517593.zip" at bounding box center [334, 203] width 182 height 12
click at [266, 89] on span "Group Health Insurance" at bounding box center [238, 87] width 81 height 9
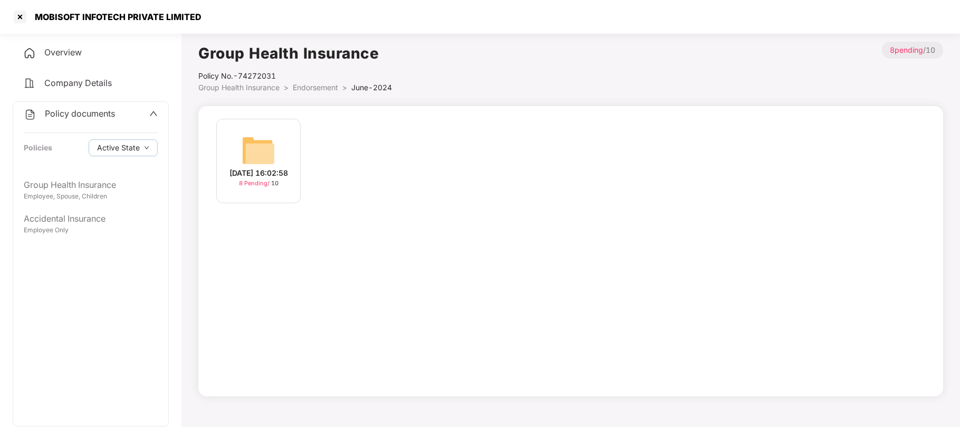
click at [256, 179] on div "07-Jun-2024 16:02:58" at bounding box center [258, 173] width 59 height 12
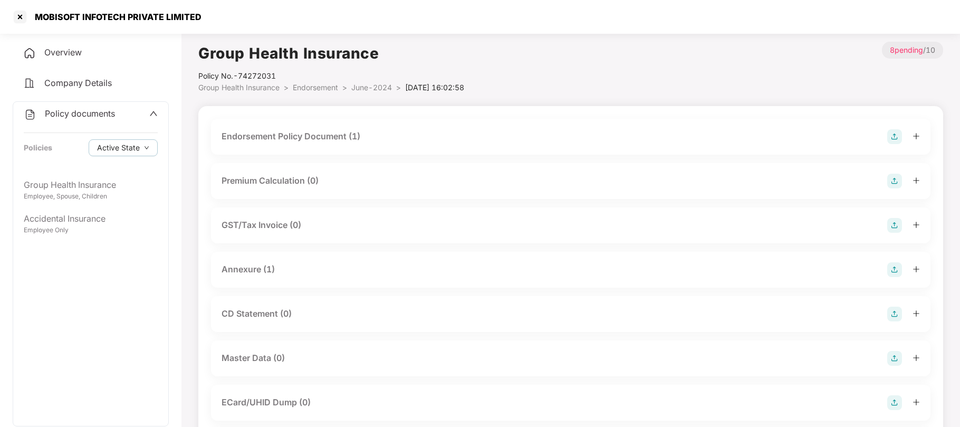
click at [228, 89] on span "Group Health Insurance" at bounding box center [238, 87] width 81 height 9
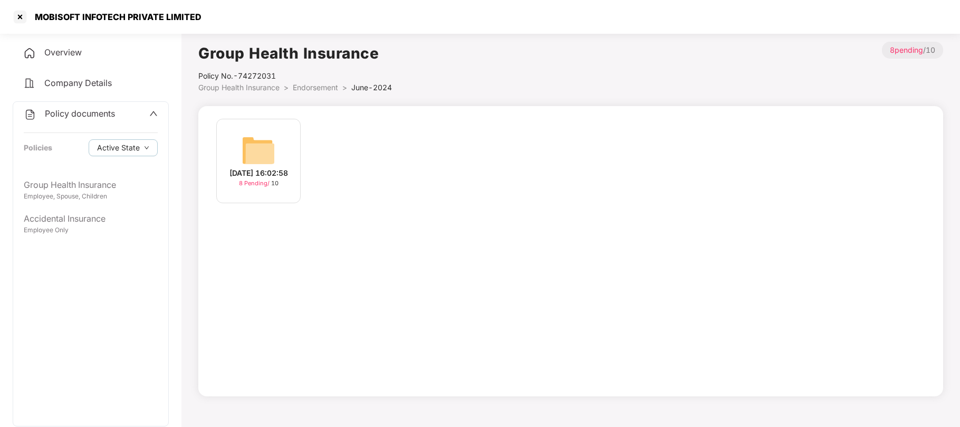
click at [211, 87] on span "Group Health Insurance" at bounding box center [238, 87] width 81 height 9
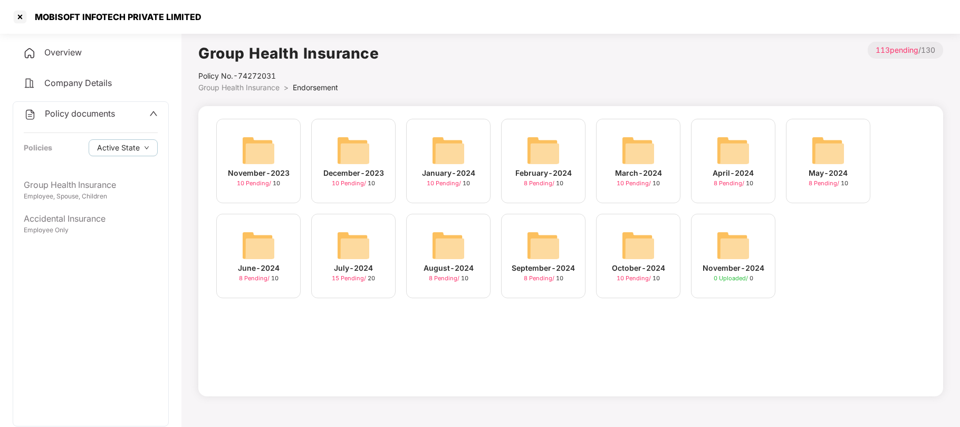
click at [819, 174] on div "May-2024" at bounding box center [828, 173] width 39 height 12
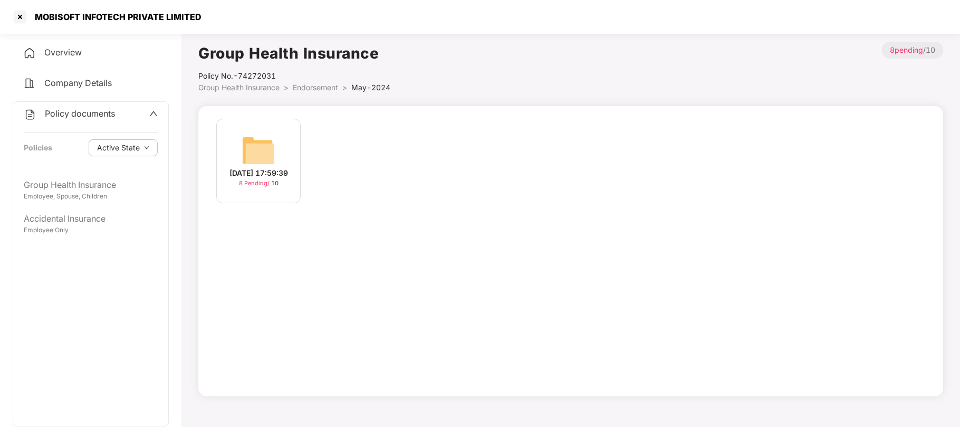
click at [258, 179] on div "10-May-2024 17:59:39" at bounding box center [258, 173] width 59 height 12
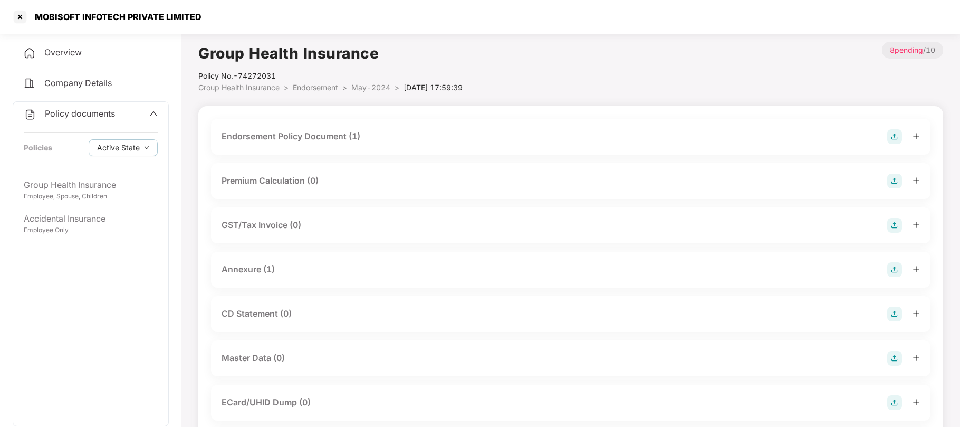
click at [334, 131] on div "Endorsement Policy Document (1)" at bounding box center [291, 136] width 139 height 13
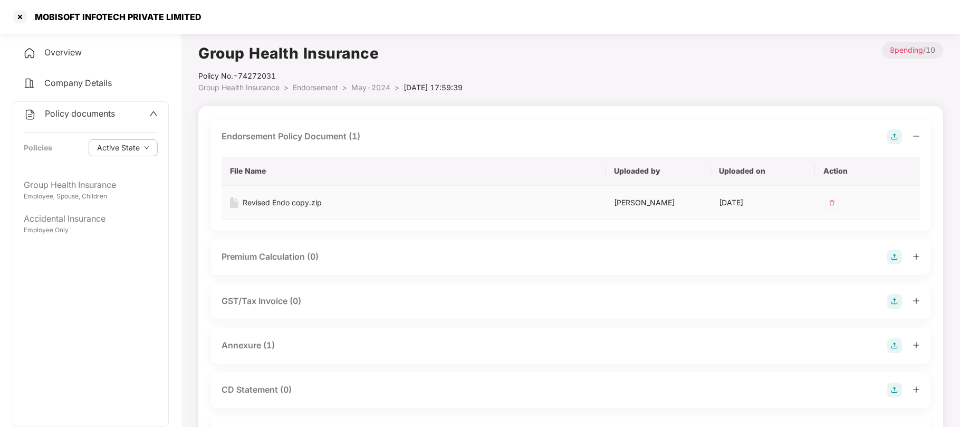
click at [257, 199] on div "Revised Endo copy.zip" at bounding box center [282, 203] width 79 height 12
click at [262, 88] on span "Group Health Insurance" at bounding box center [238, 87] width 81 height 9
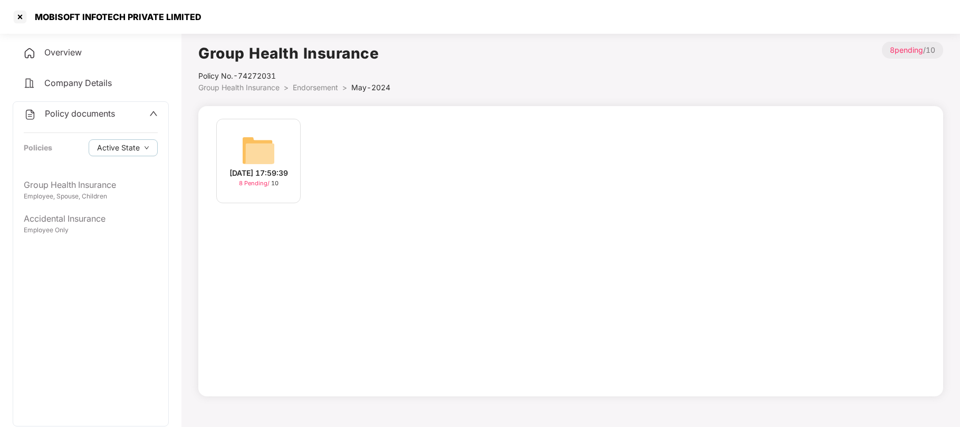
click at [217, 85] on span "Group Health Insurance" at bounding box center [238, 87] width 81 height 9
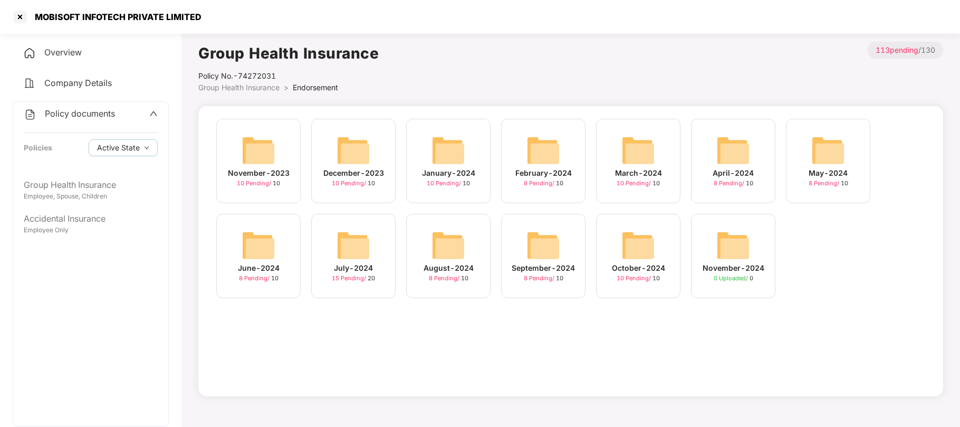
click at [264, 244] on img at bounding box center [259, 245] width 34 height 34
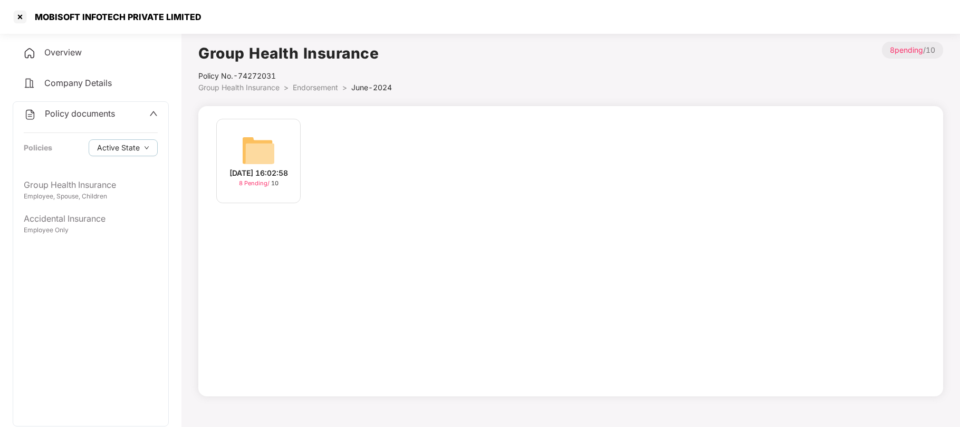
click at [271, 158] on img at bounding box center [259, 150] width 34 height 34
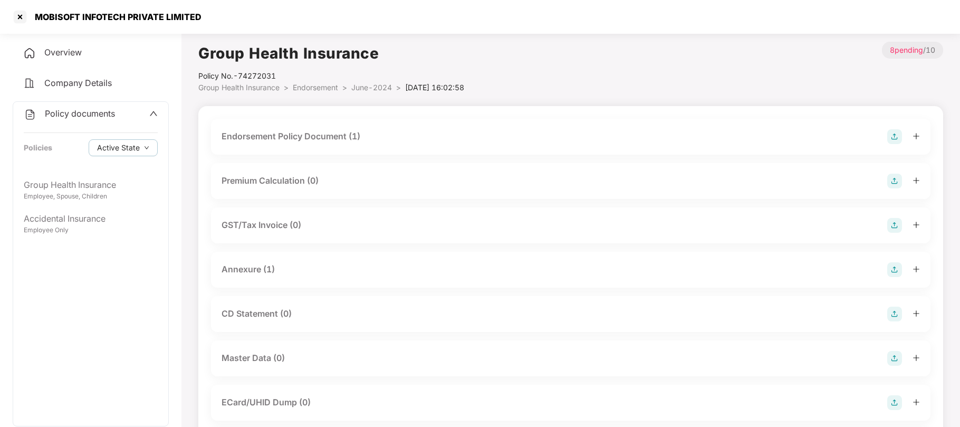
click at [292, 140] on div "Endorsement Policy Document (1)" at bounding box center [291, 136] width 139 height 13
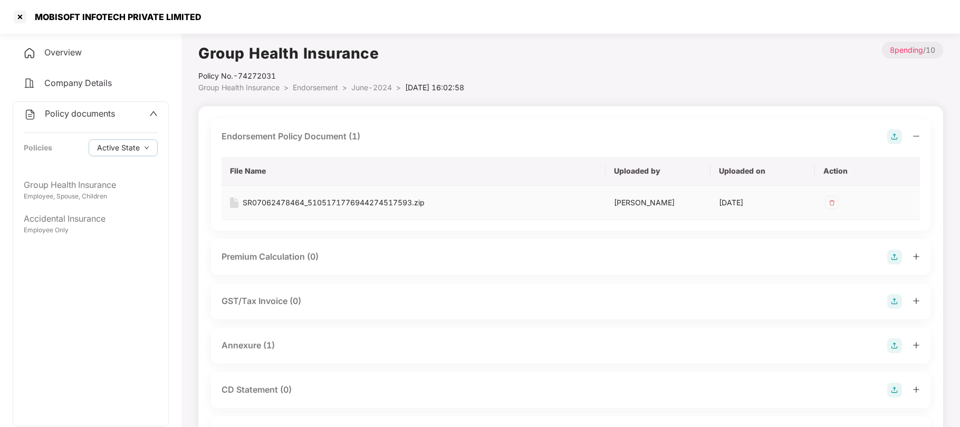
click at [284, 205] on div "SR07062478464_5105171776944274517593.zip" at bounding box center [334, 203] width 182 height 12
click at [256, 87] on span "Group Health Insurance" at bounding box center [238, 87] width 81 height 9
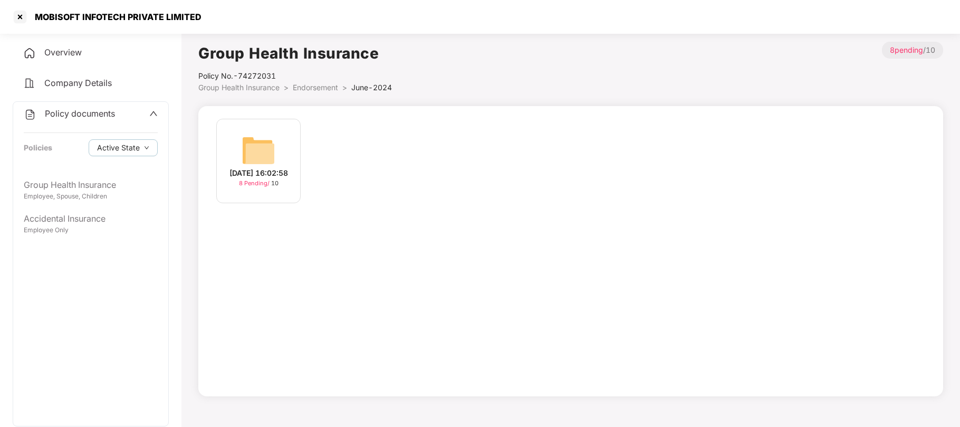
click at [256, 87] on span "Group Health Insurance" at bounding box center [238, 87] width 81 height 9
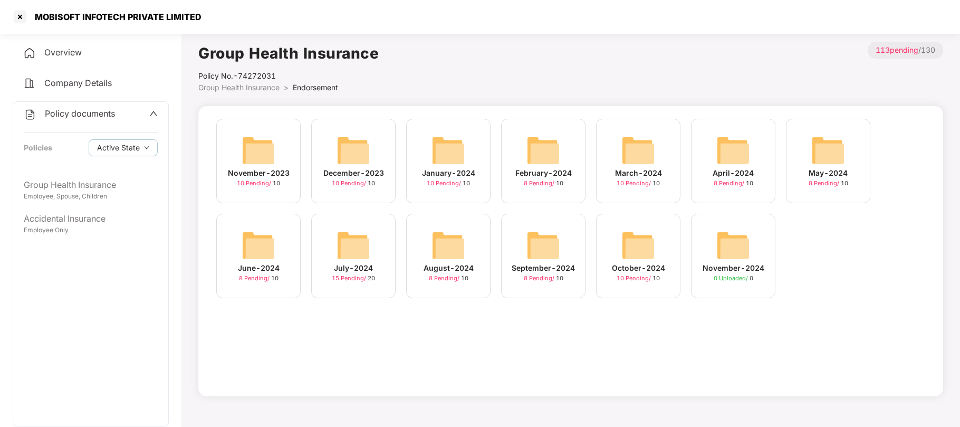
click at [740, 184] on span "8 Pending /" at bounding box center [730, 182] width 32 height 7
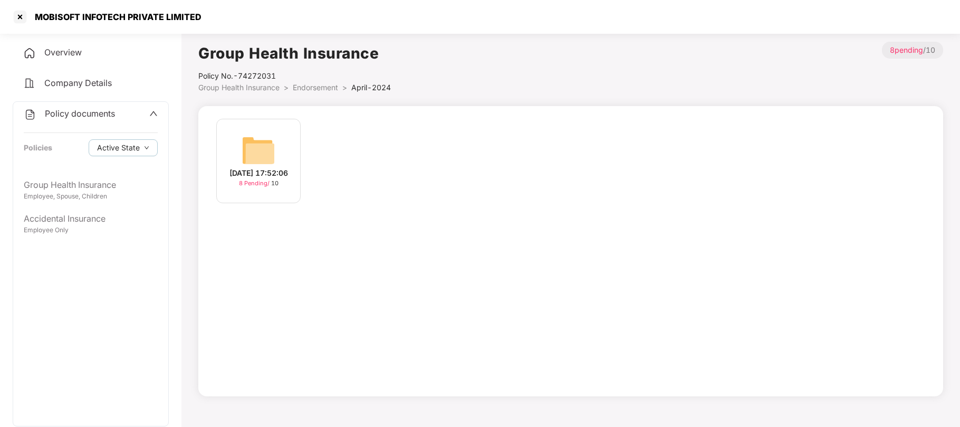
click at [264, 188] on div "8 Pending / 10" at bounding box center [259, 183] width 40 height 9
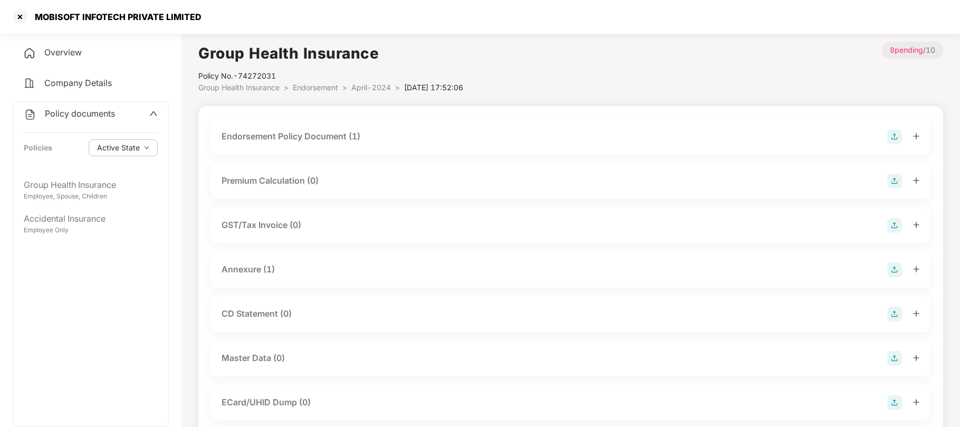
click at [286, 137] on div "Endorsement Policy Document (1)" at bounding box center [291, 136] width 139 height 13
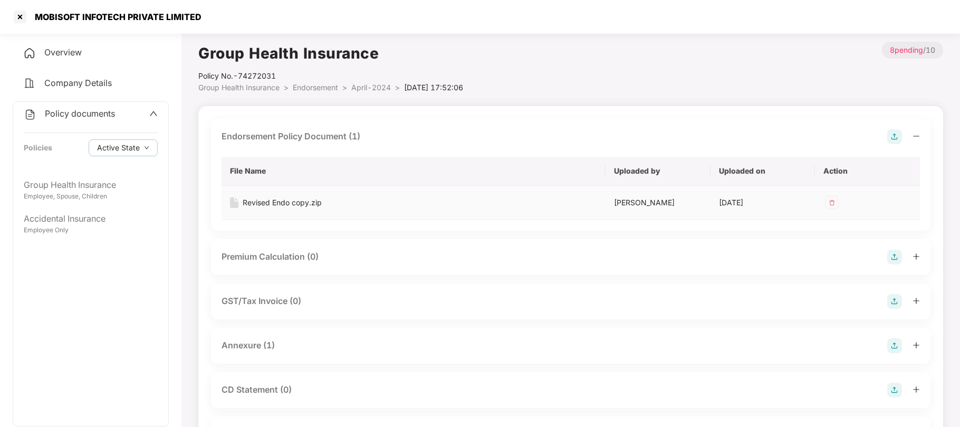
click at [274, 202] on div "Revised Endo copy.zip" at bounding box center [282, 203] width 79 height 12
click at [229, 87] on span "Group Health Insurance" at bounding box center [238, 87] width 81 height 9
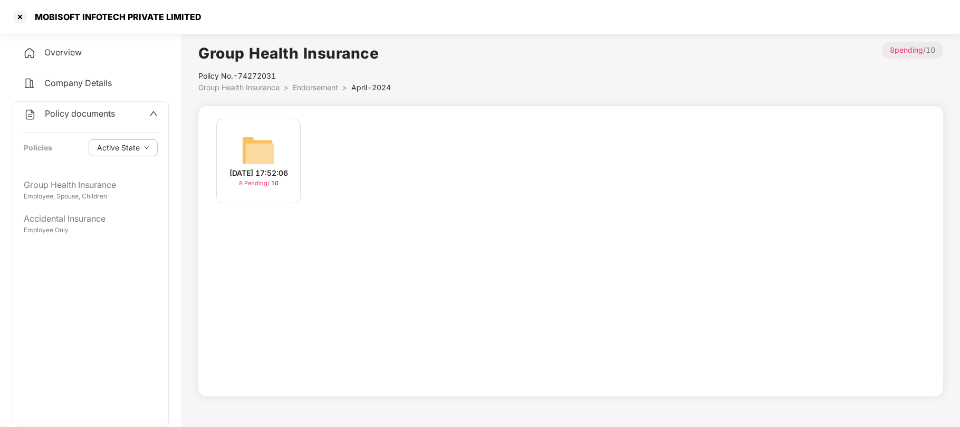
click at [229, 87] on span "Group Health Insurance" at bounding box center [238, 87] width 81 height 9
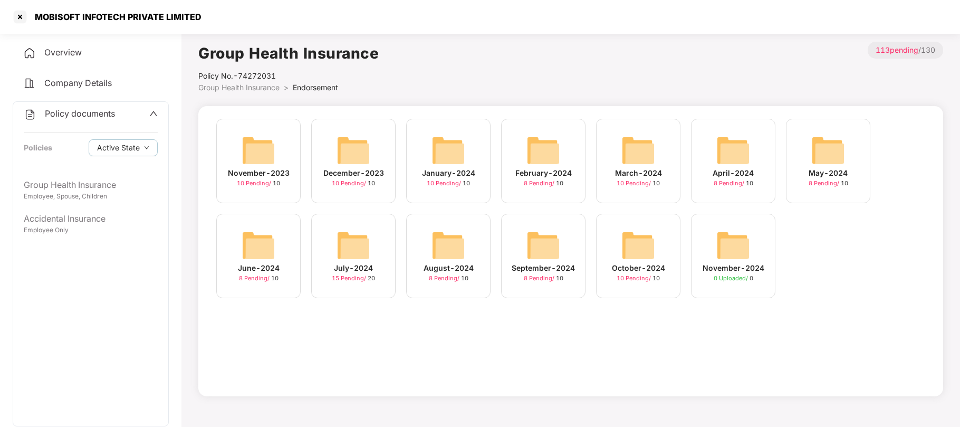
click at [658, 173] on div "March-2024" at bounding box center [638, 173] width 47 height 12
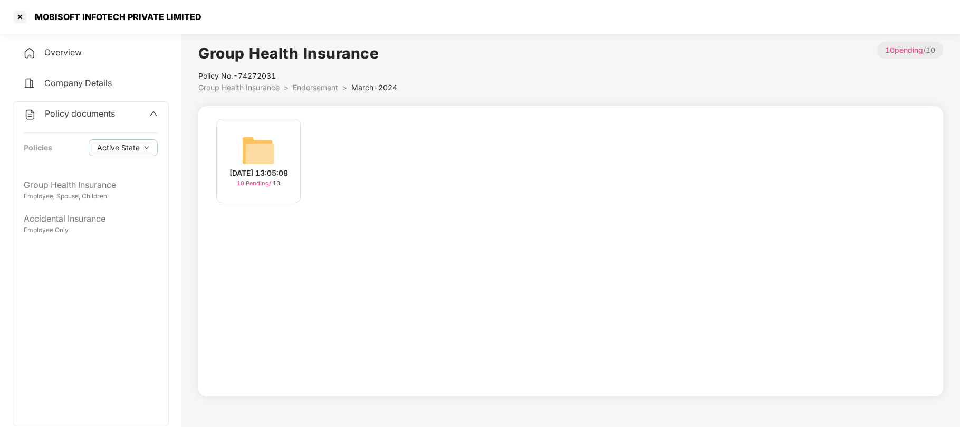
click at [254, 175] on div "25-Mar-2024 13:05:08" at bounding box center [258, 173] width 59 height 12
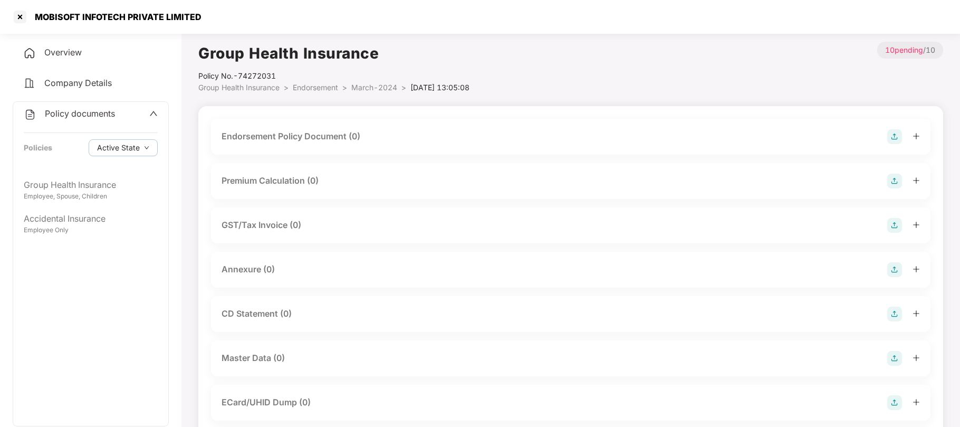
click at [283, 137] on div "Endorsement Policy Document (0)" at bounding box center [291, 136] width 139 height 13
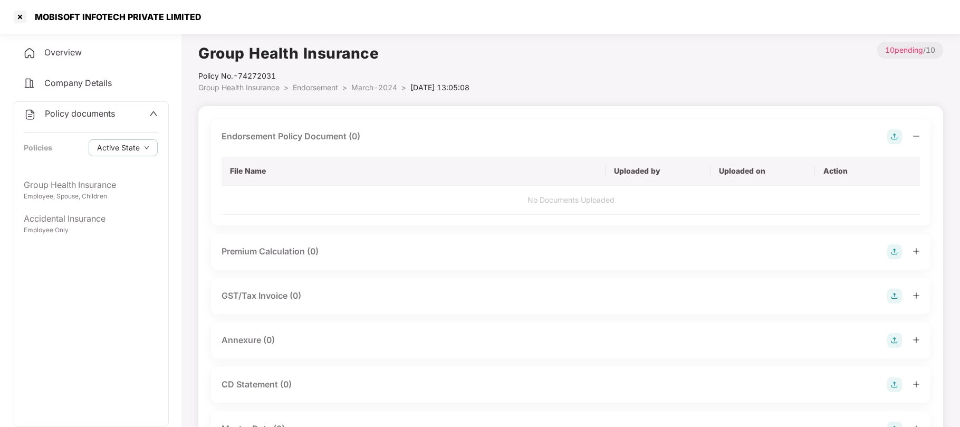
click at [243, 87] on span "Group Health Insurance" at bounding box center [238, 87] width 81 height 9
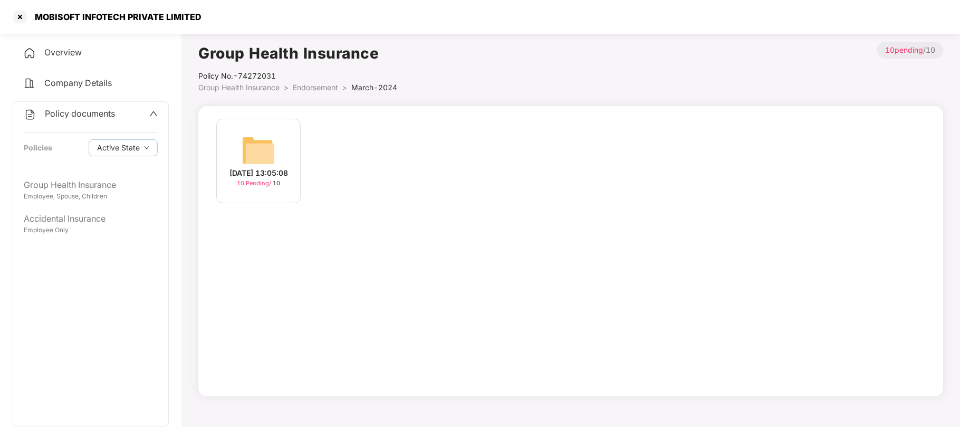
click at [243, 87] on span "Group Health Insurance" at bounding box center [238, 87] width 81 height 9
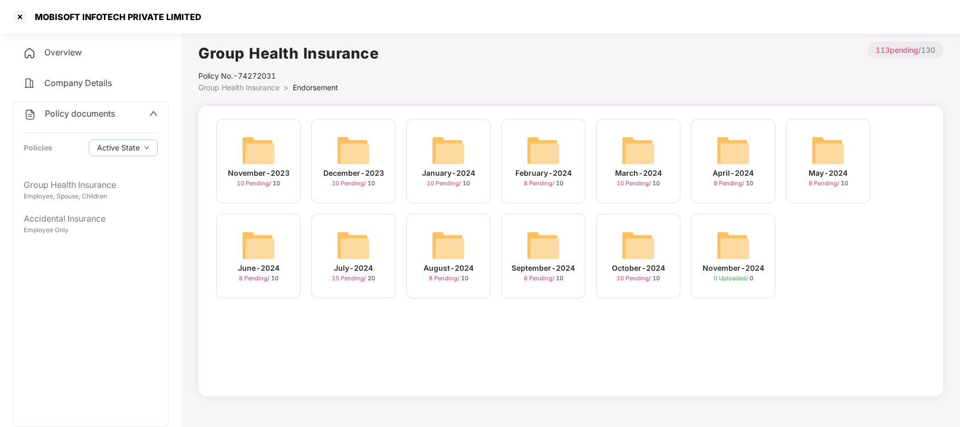
click at [550, 160] on img at bounding box center [543, 150] width 34 height 34
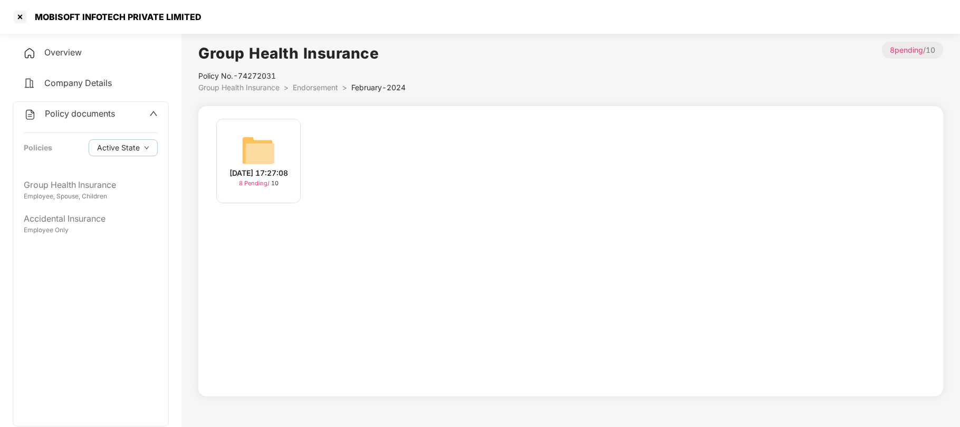
click at [250, 176] on div "13-Feb-2024 17:27:08" at bounding box center [258, 173] width 59 height 12
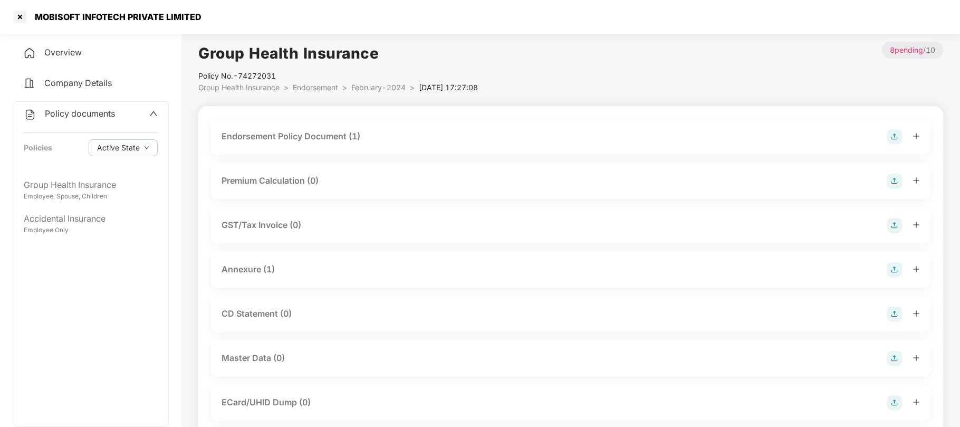
click at [281, 140] on div "Endorsement Policy Document (1)" at bounding box center [291, 136] width 139 height 13
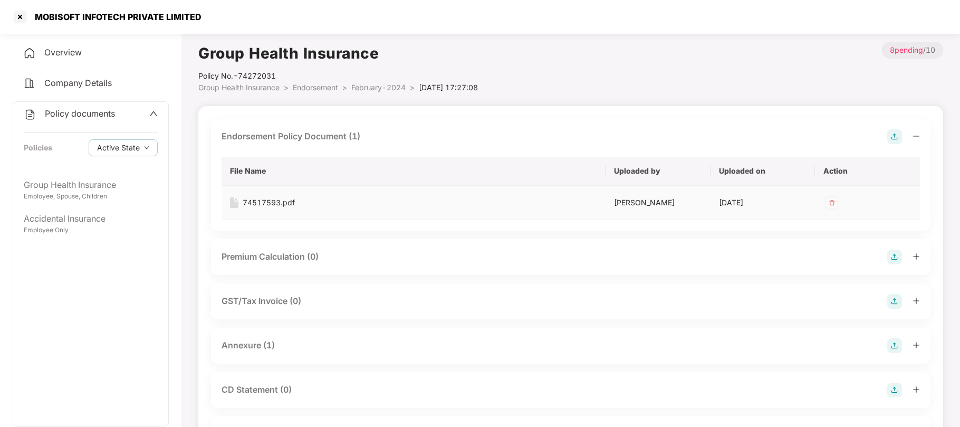
click at [262, 203] on div "74517593.pdf" at bounding box center [269, 203] width 52 height 12
click at [249, 89] on span "Group Health Insurance" at bounding box center [238, 87] width 81 height 9
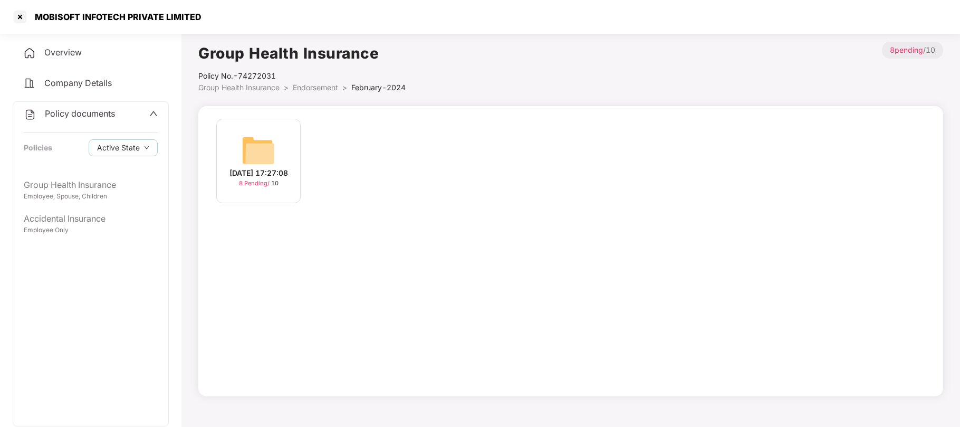
click at [249, 89] on span "Group Health Insurance" at bounding box center [238, 87] width 81 height 9
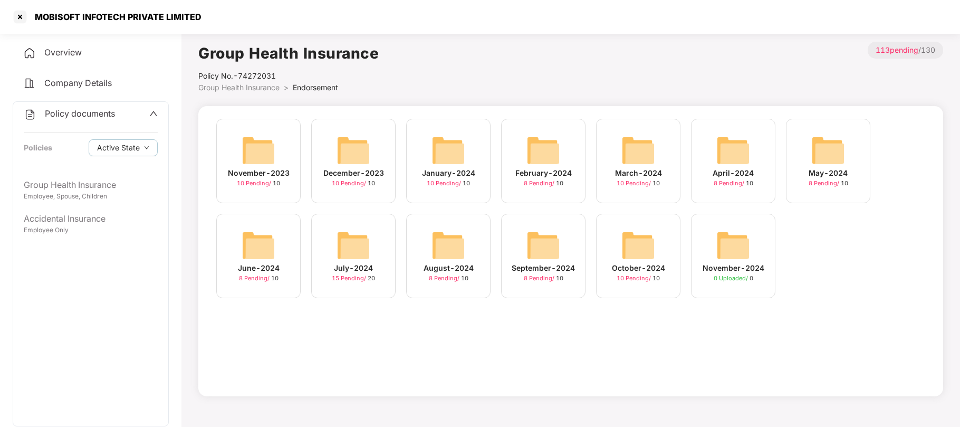
click at [533, 174] on div "February-2024" at bounding box center [543, 173] width 56 height 12
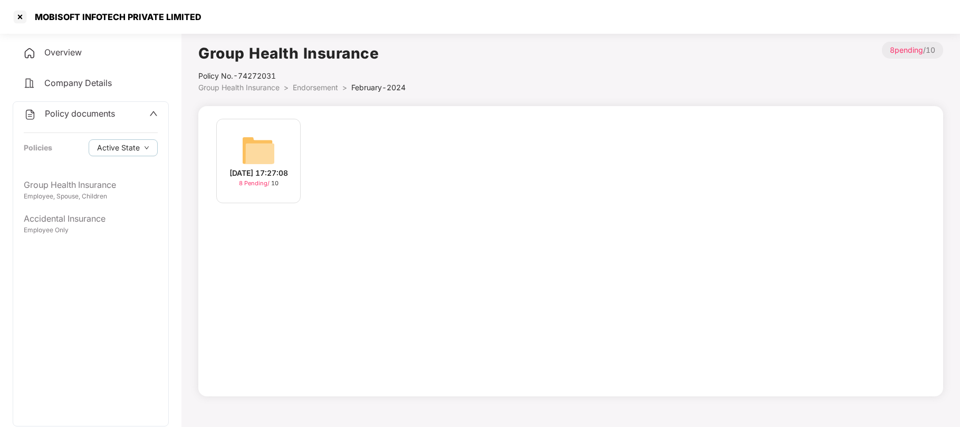
click at [269, 158] on img at bounding box center [259, 150] width 34 height 34
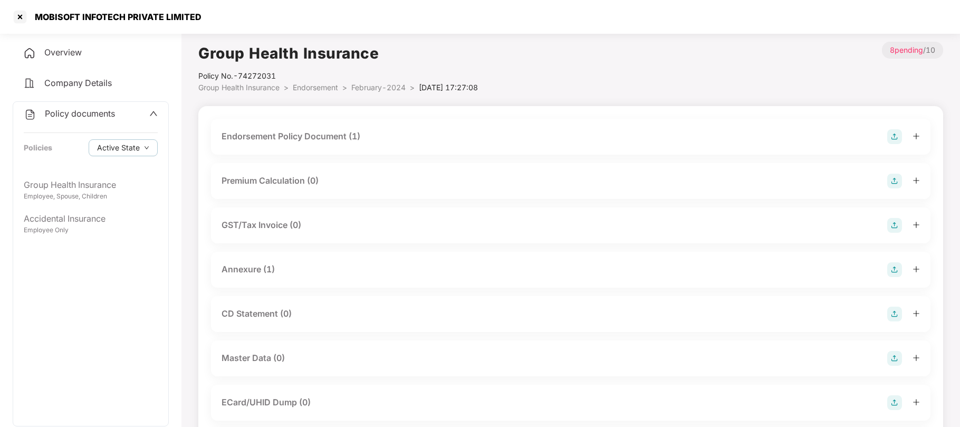
click at [322, 136] on div "Endorsement Policy Document (1)" at bounding box center [291, 136] width 139 height 13
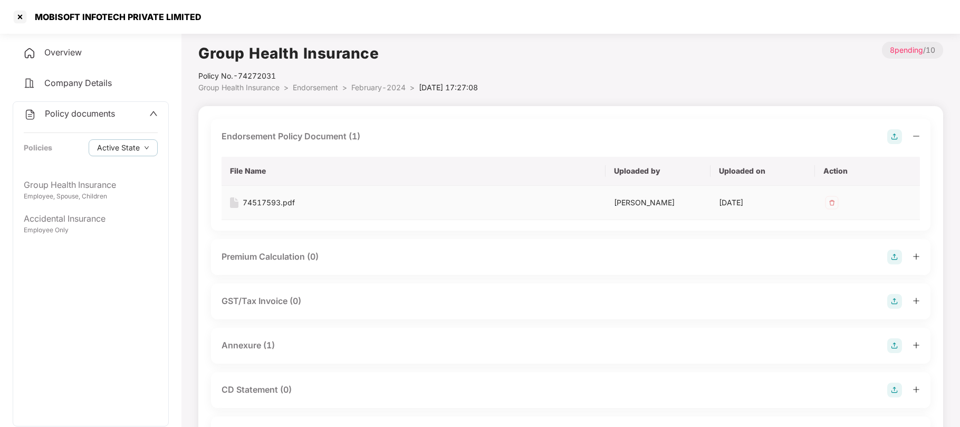
click at [267, 199] on div "74517593.pdf" at bounding box center [269, 203] width 52 height 12
click at [216, 85] on span "Group Health Insurance" at bounding box center [238, 87] width 81 height 9
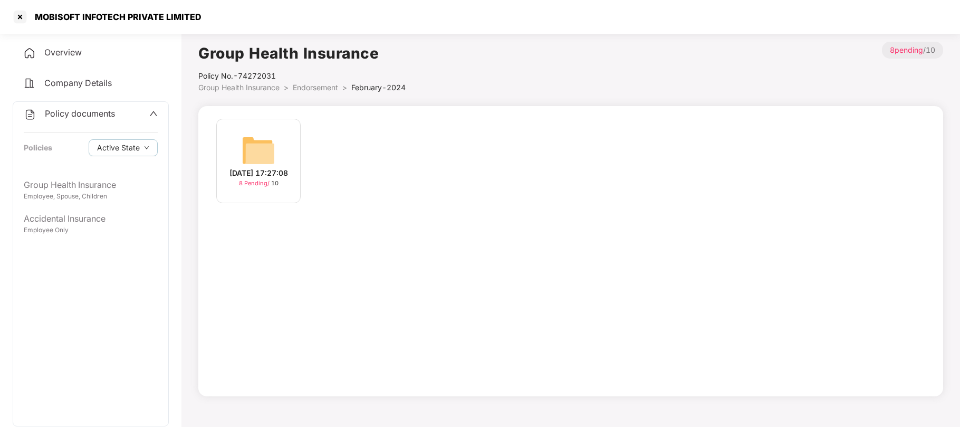
click at [216, 85] on span "Group Health Insurance" at bounding box center [238, 87] width 81 height 9
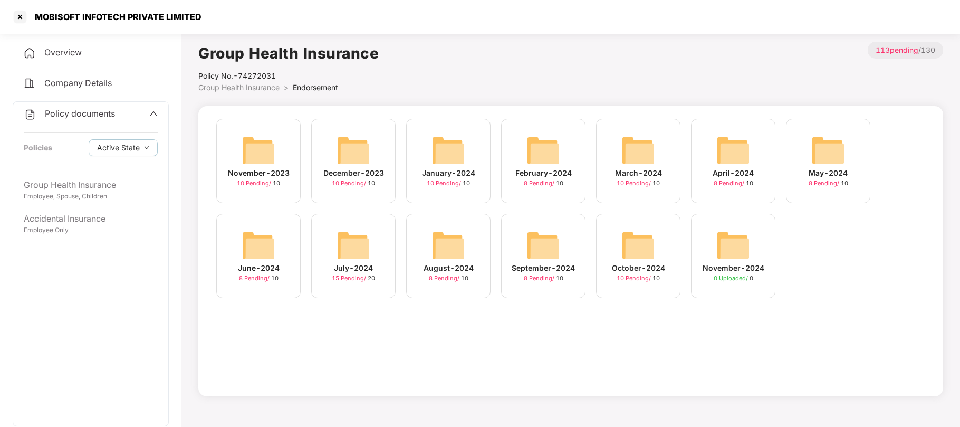
click at [362, 272] on div "July-2024" at bounding box center [353, 268] width 39 height 12
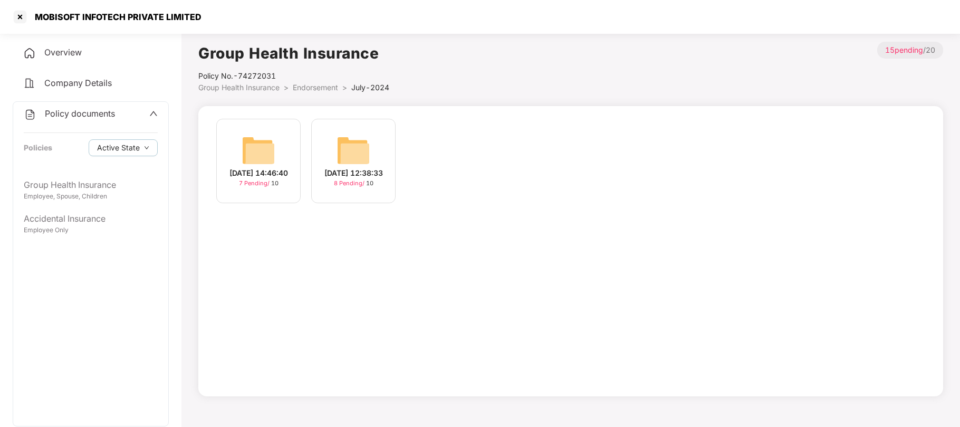
click at [269, 174] on div "16-Jul-2024 14:46:40" at bounding box center [258, 173] width 59 height 12
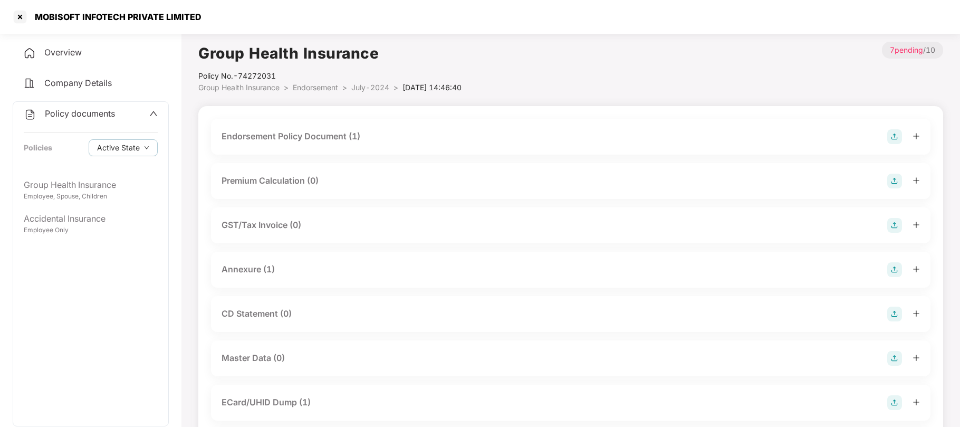
click at [300, 138] on div "Endorsement Policy Document (1)" at bounding box center [291, 136] width 139 height 13
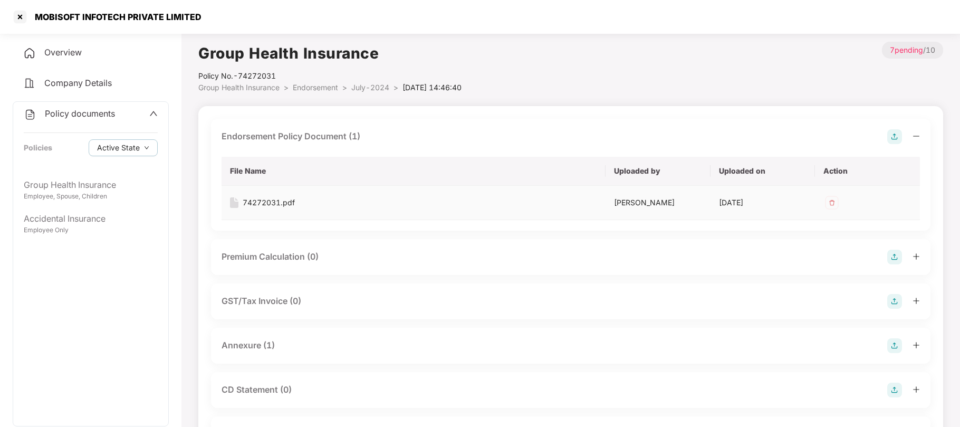
click at [279, 204] on div "74272031.pdf" at bounding box center [269, 203] width 52 height 12
click at [365, 90] on span "July-2024" at bounding box center [370, 87] width 38 height 9
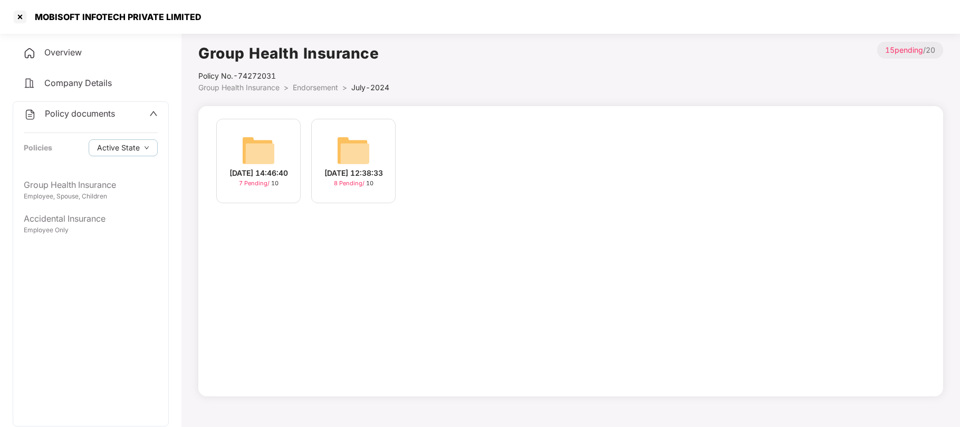
click at [361, 179] on div "10-Jul-2024 12:38:33" at bounding box center [353, 173] width 59 height 12
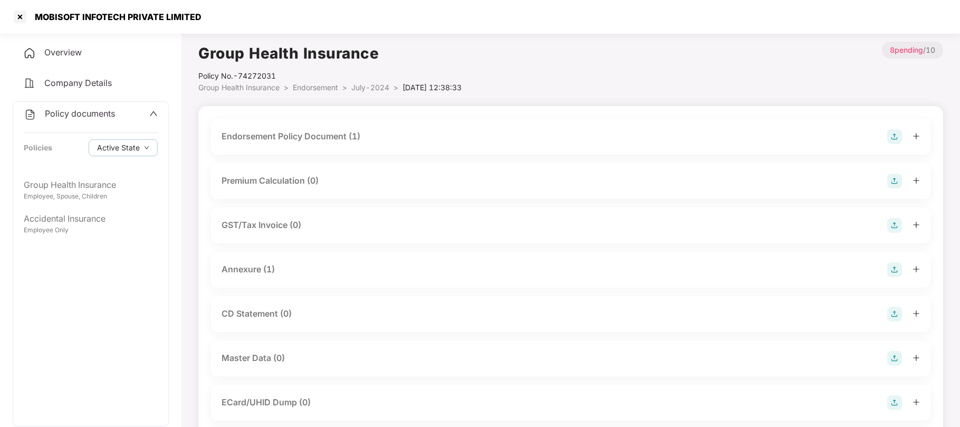
click at [308, 136] on div "Endorsement Policy Document (1)" at bounding box center [291, 136] width 139 height 13
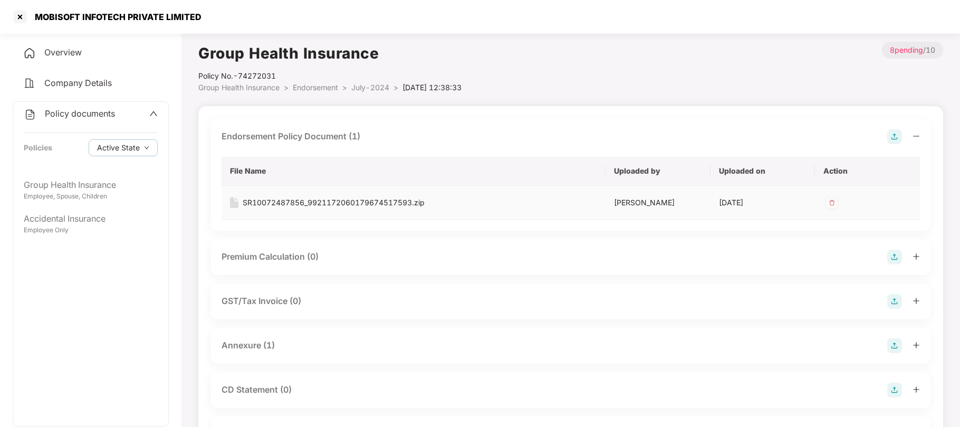
click at [260, 203] on div "SR10072487856_9921172060179674517593.zip" at bounding box center [334, 203] width 182 height 12
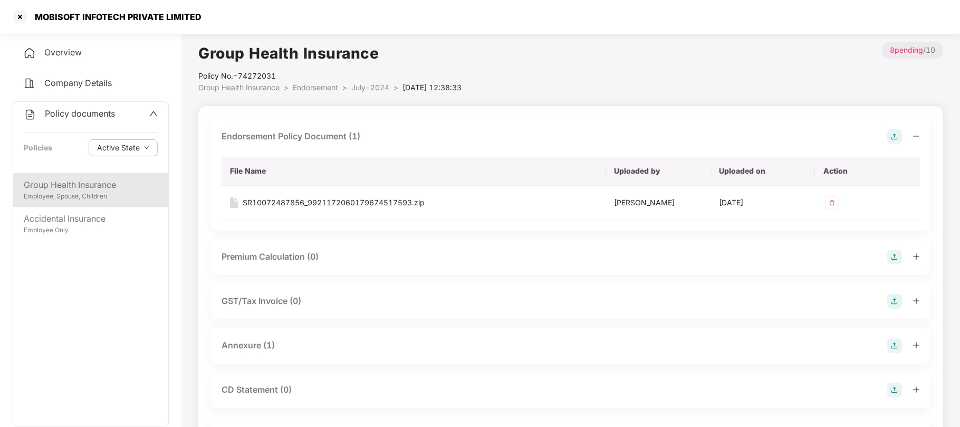
click at [63, 195] on div "Employee, Spouse, Children" at bounding box center [91, 196] width 134 height 10
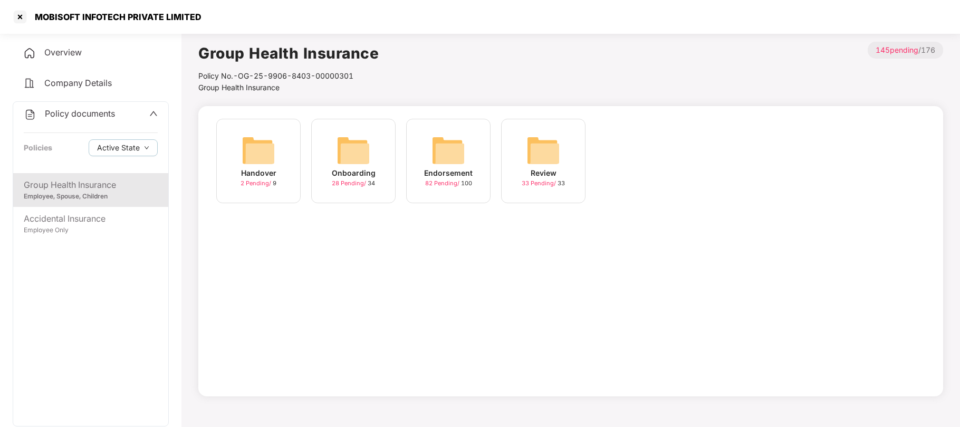
click at [447, 167] on div "Endorsement" at bounding box center [448, 173] width 49 height 12
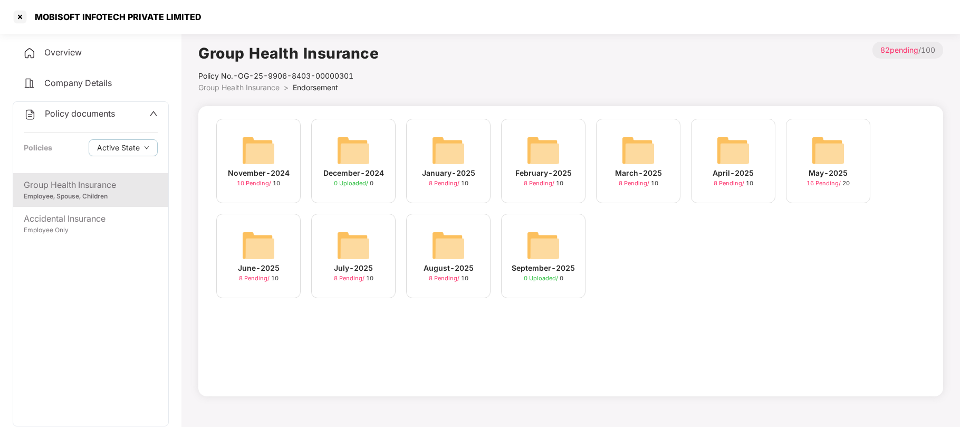
click at [250, 177] on div "November-2024" at bounding box center [259, 173] width 62 height 12
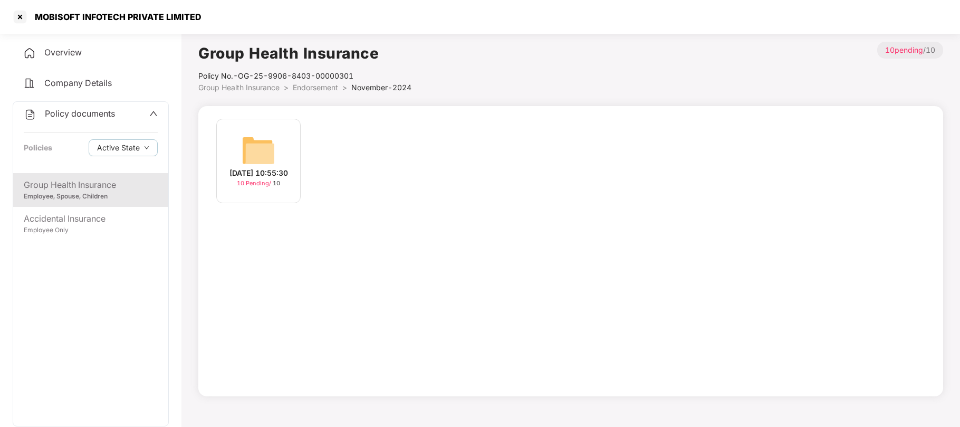
click at [250, 177] on div "11-Nov-2024 10:55:30" at bounding box center [258, 173] width 59 height 12
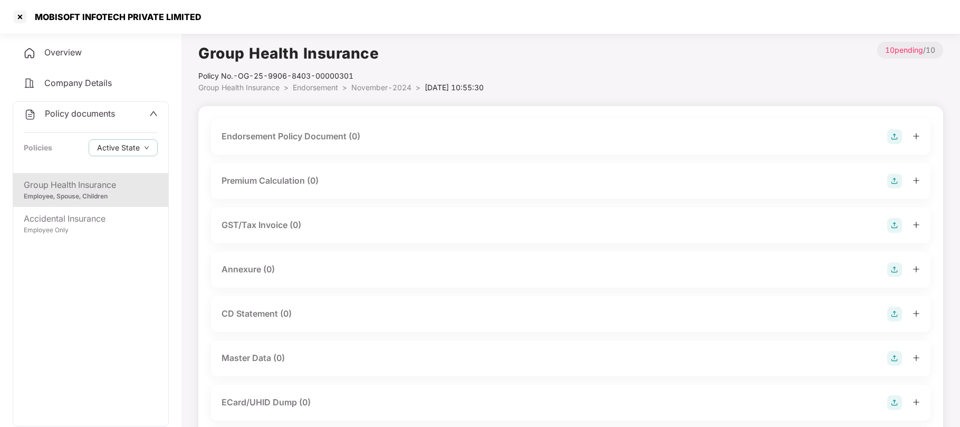
click at [112, 185] on div "Group Health Insurance" at bounding box center [91, 184] width 134 height 13
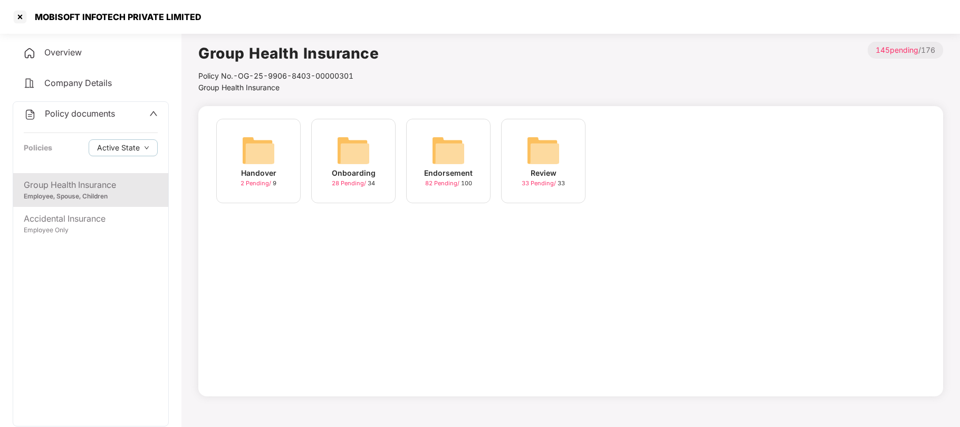
click at [450, 178] on div "Endorsement" at bounding box center [448, 173] width 49 height 12
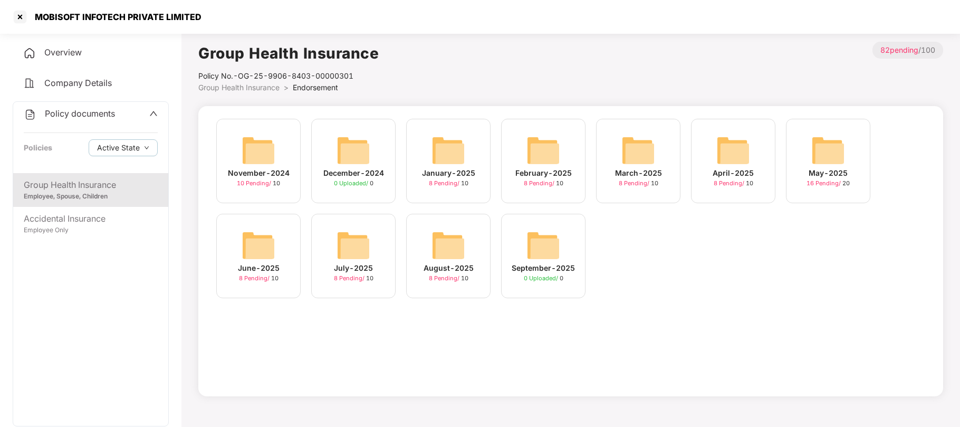
click at [424, 258] on div "August-2025 8 Pending / 10" at bounding box center [448, 256] width 84 height 84
